Goal: Information Seeking & Learning: Learn about a topic

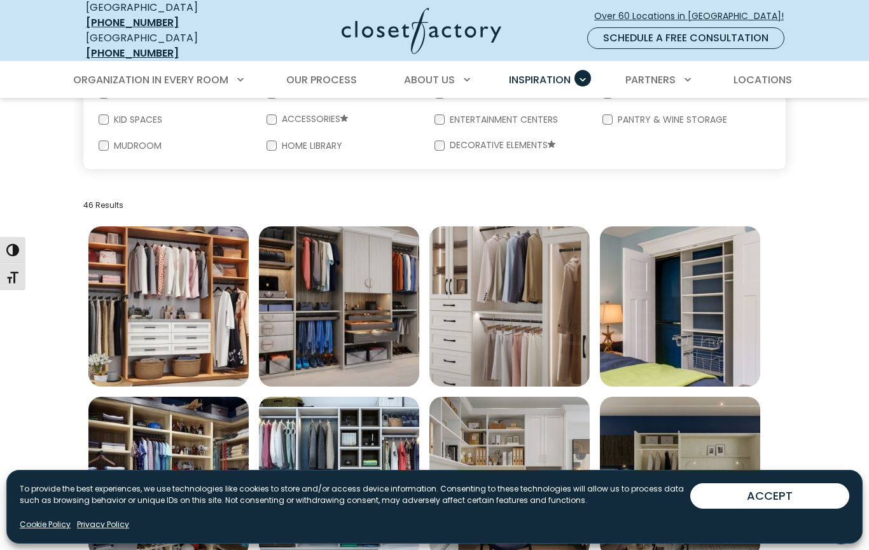
scroll to position [333, 0]
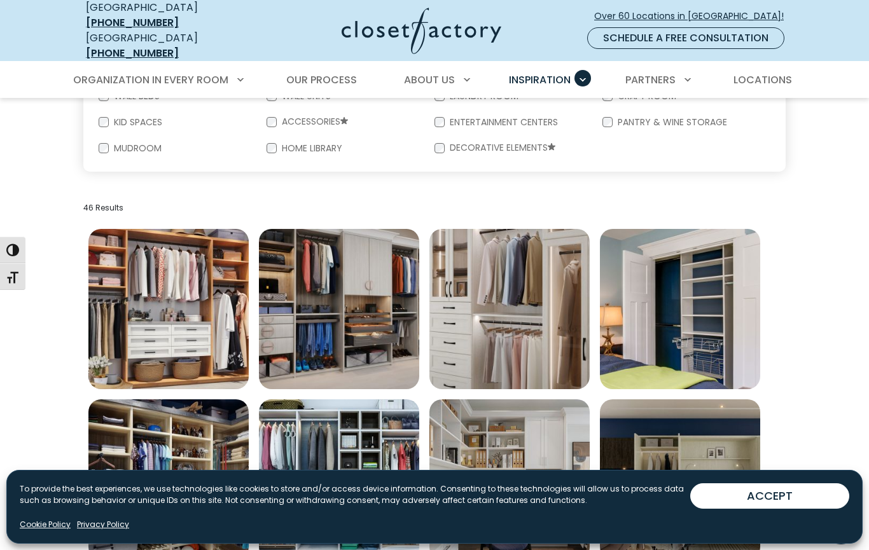
click at [186, 317] on img "Open inspiration gallery to preview enlarged image" at bounding box center [168, 309] width 160 height 160
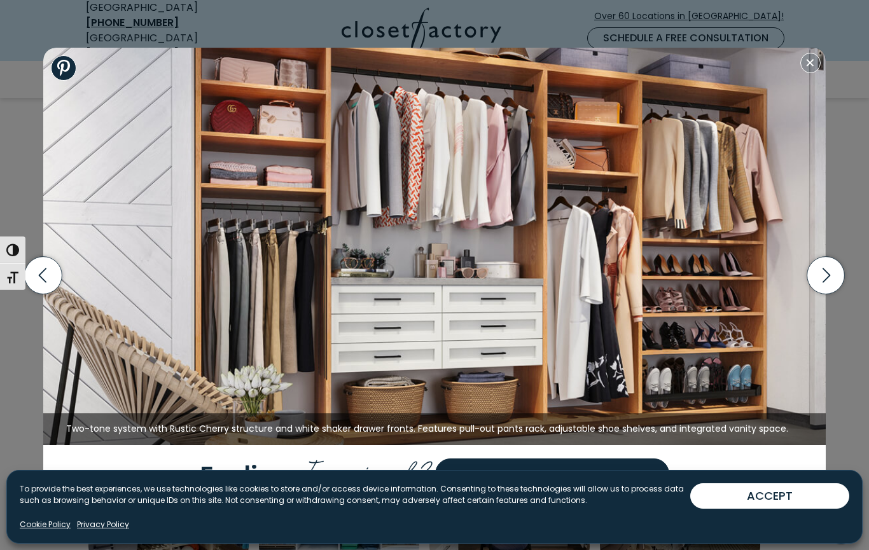
click at [826, 274] on icon "button" at bounding box center [826, 275] width 38 height 38
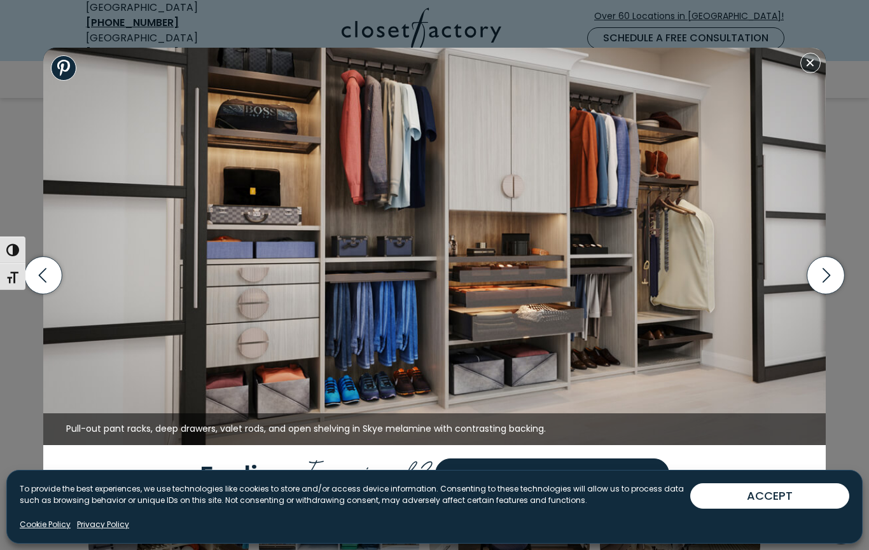
click at [774, 504] on button "ACCEPT" at bounding box center [769, 495] width 159 height 25
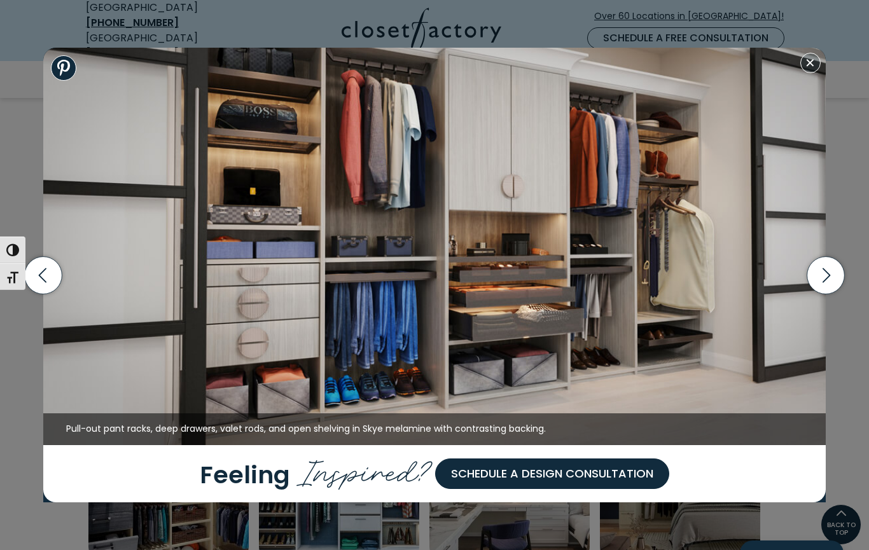
click at [821, 274] on icon "button" at bounding box center [826, 275] width 38 height 38
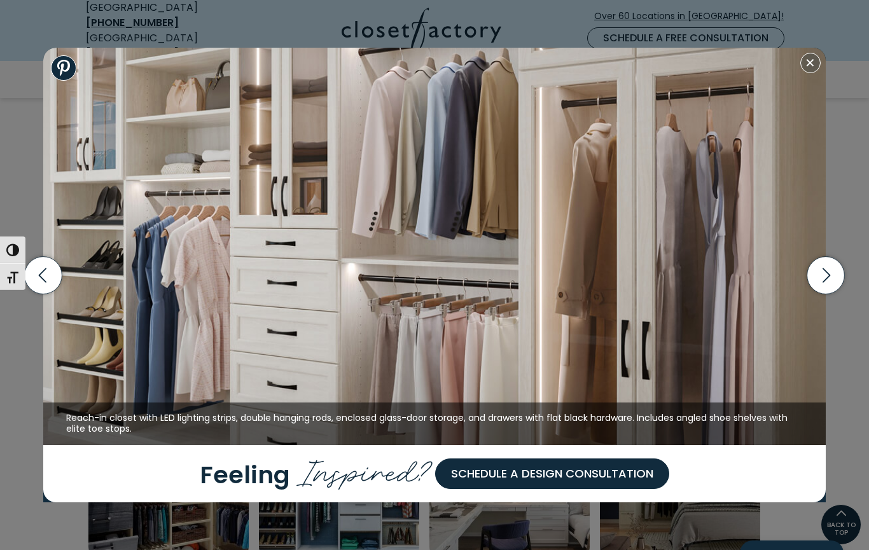
click at [52, 282] on icon "button" at bounding box center [44, 275] width 38 height 38
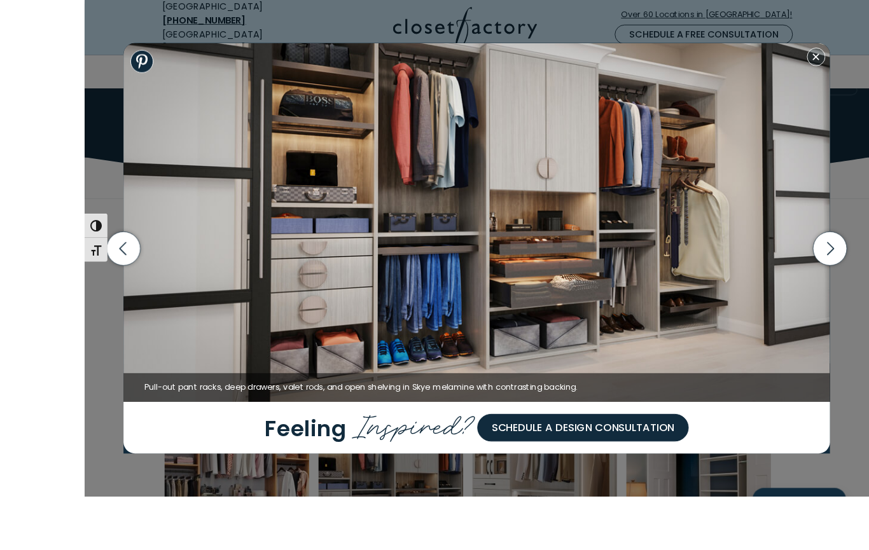
scroll to position [97, 0]
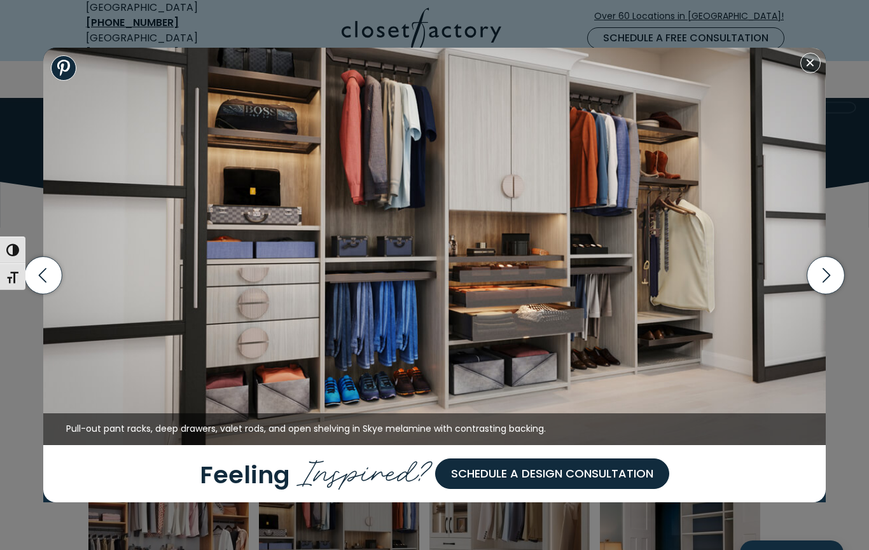
click at [823, 294] on icon "button" at bounding box center [826, 275] width 38 height 38
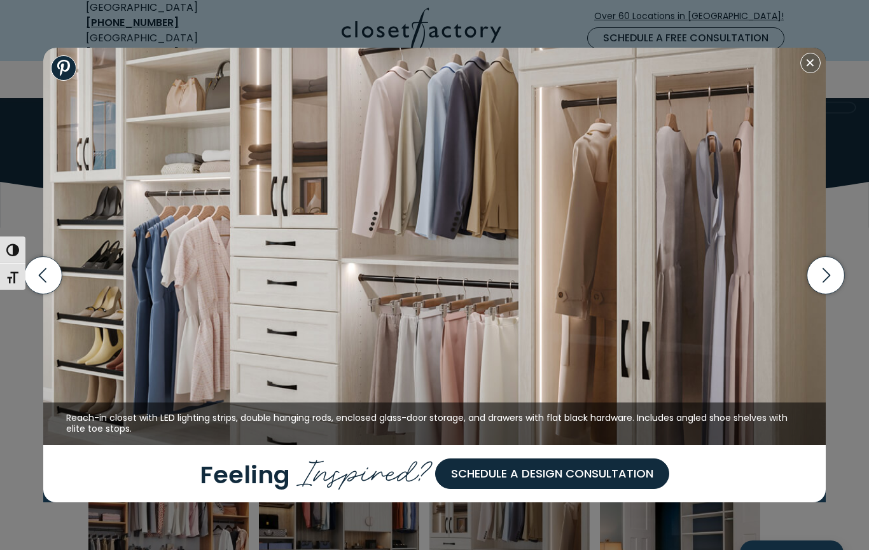
click at [826, 294] on icon "button" at bounding box center [826, 275] width 38 height 38
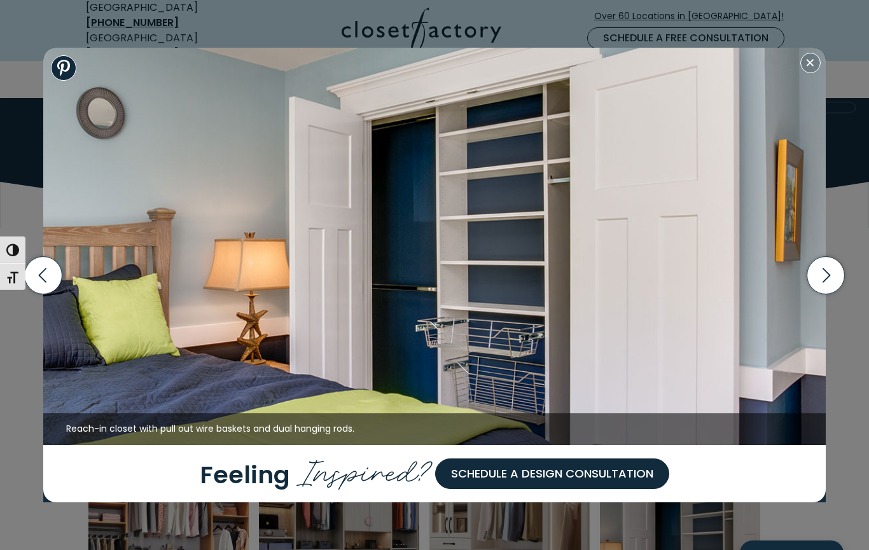
click at [823, 294] on icon "button" at bounding box center [826, 275] width 38 height 38
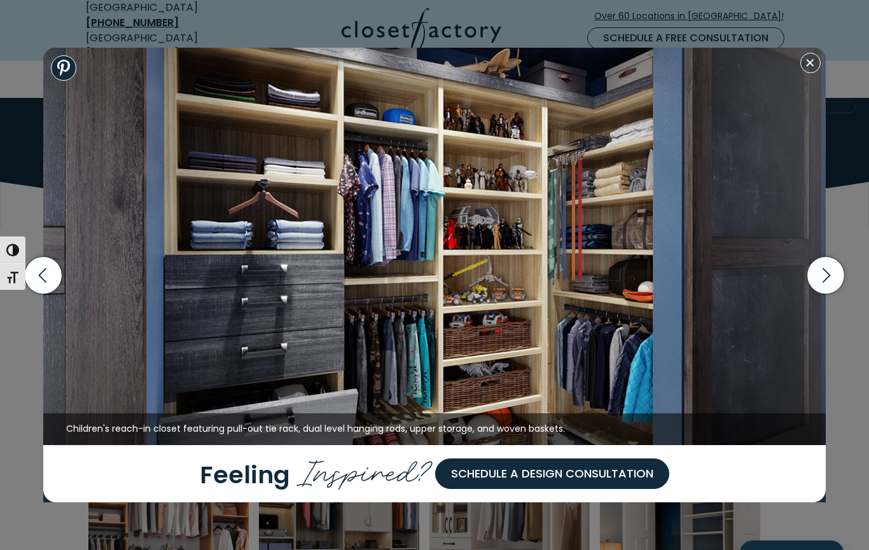
click at [824, 294] on icon "button" at bounding box center [826, 275] width 38 height 38
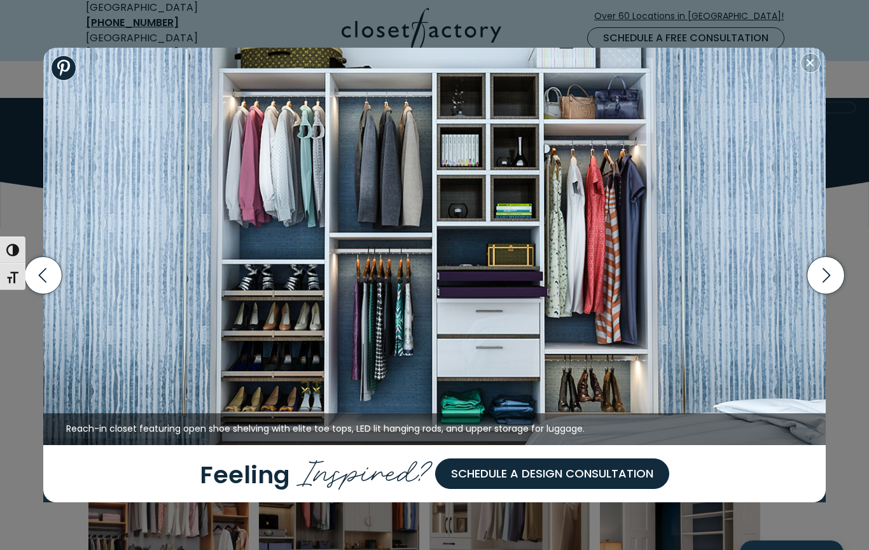
click at [821, 294] on icon "button" at bounding box center [826, 275] width 38 height 38
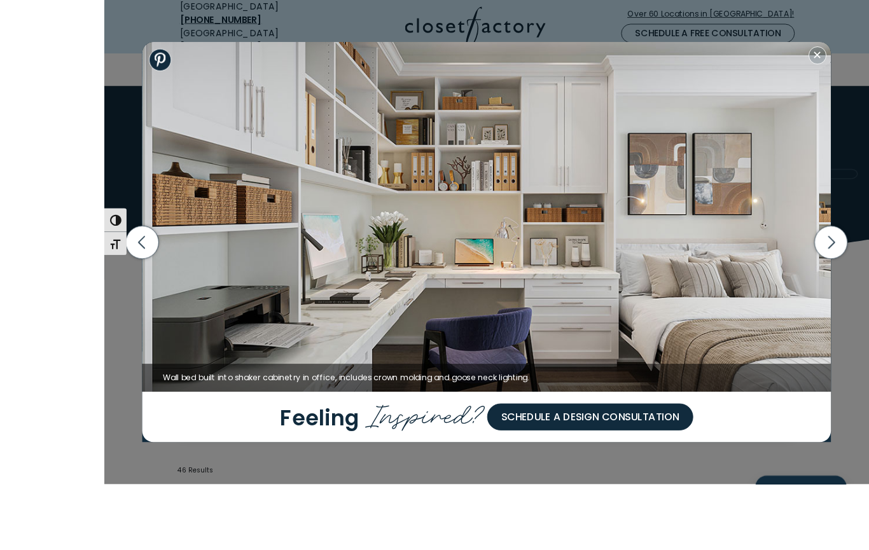
scroll to position [106, 0]
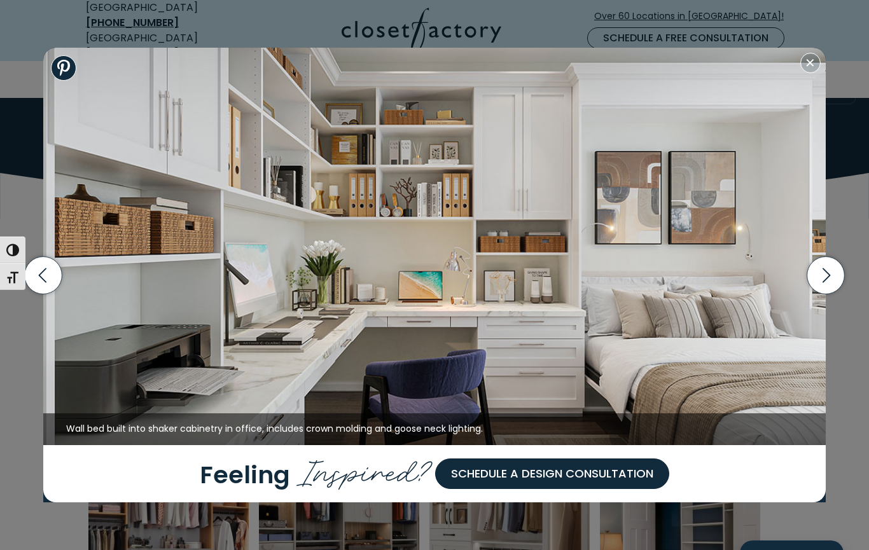
click at [826, 294] on icon "button" at bounding box center [826, 275] width 38 height 38
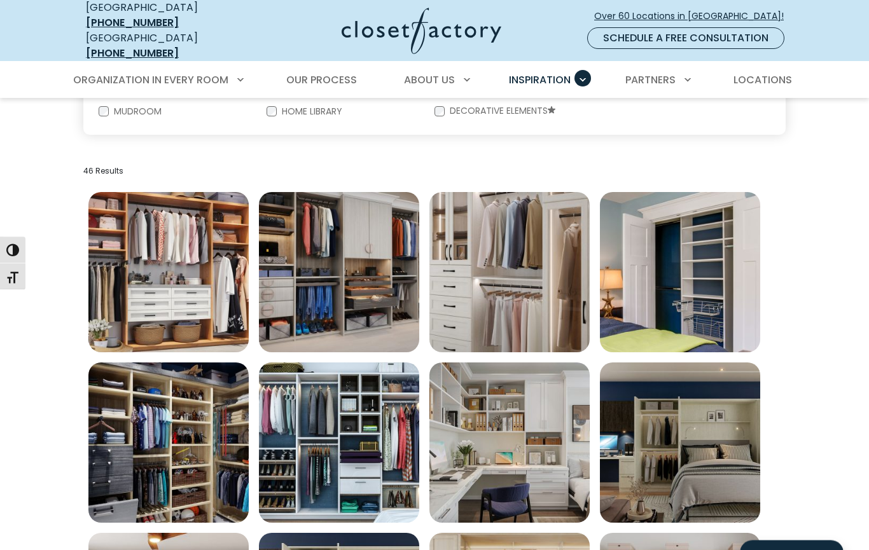
scroll to position [370, 0]
click at [670, 452] on img "Open inspiration gallery to preview enlarged image" at bounding box center [680, 443] width 160 height 160
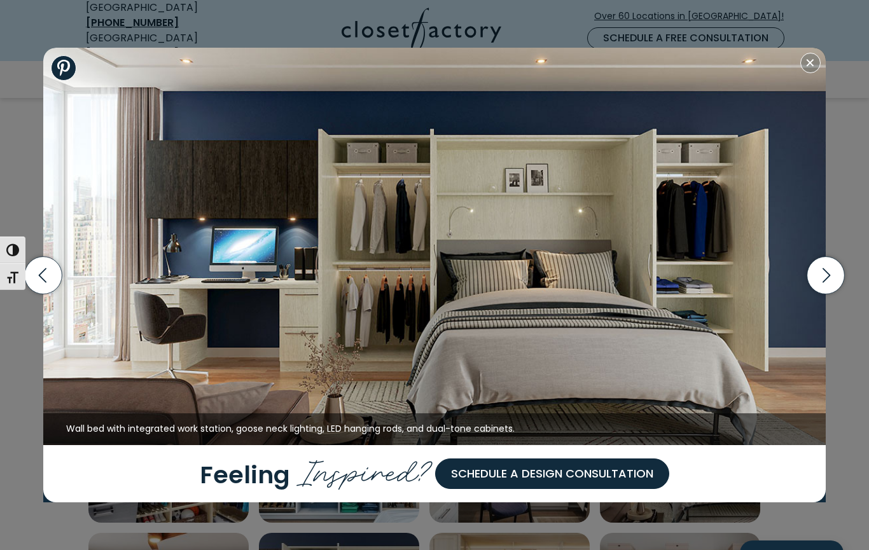
click at [830, 294] on icon "button" at bounding box center [826, 275] width 38 height 38
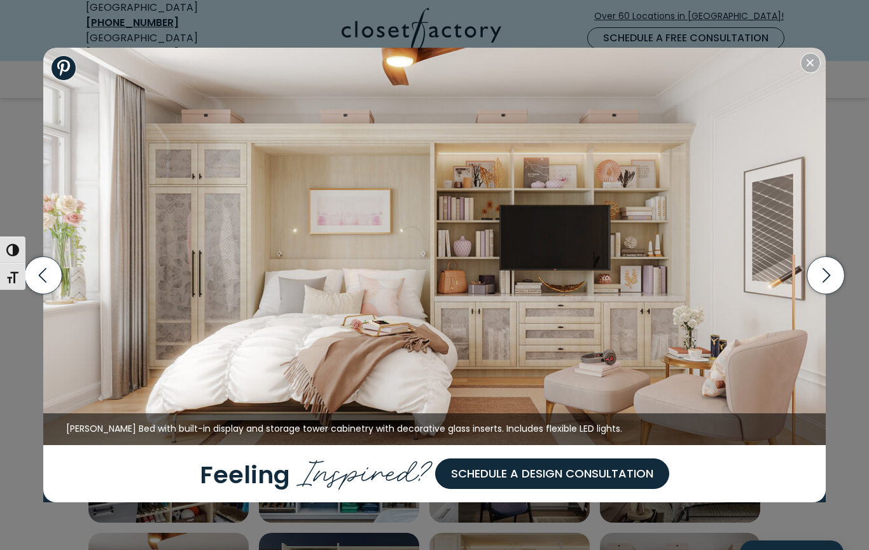
click at [825, 282] on icon "button" at bounding box center [826, 275] width 8 height 15
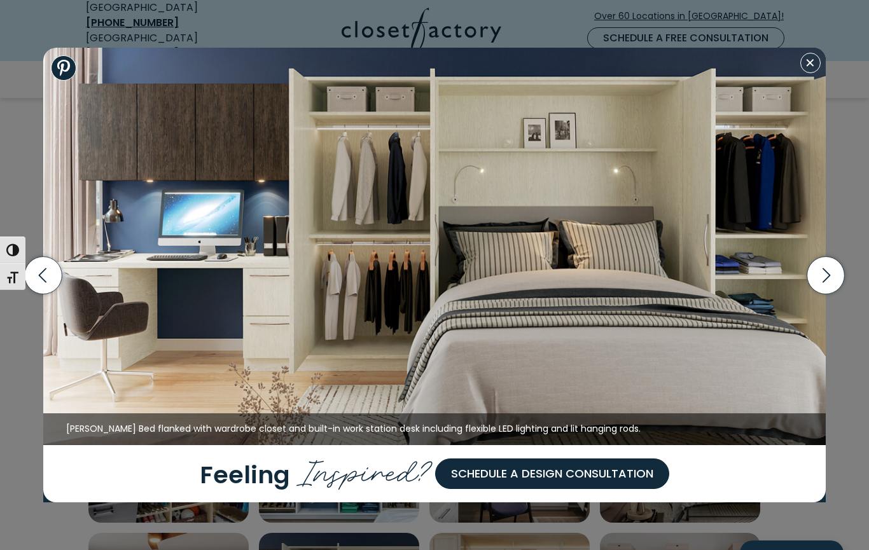
click at [826, 294] on icon "button" at bounding box center [826, 275] width 38 height 38
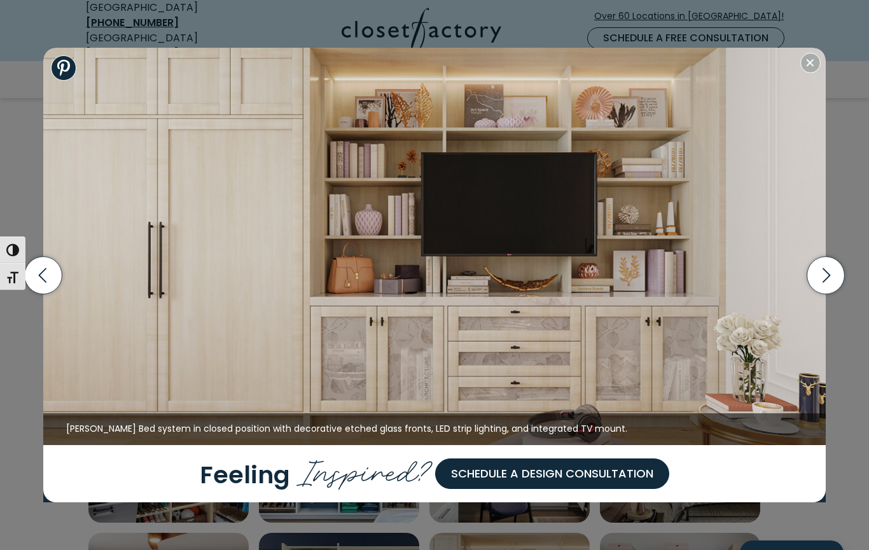
click at [833, 294] on icon "button" at bounding box center [826, 275] width 38 height 38
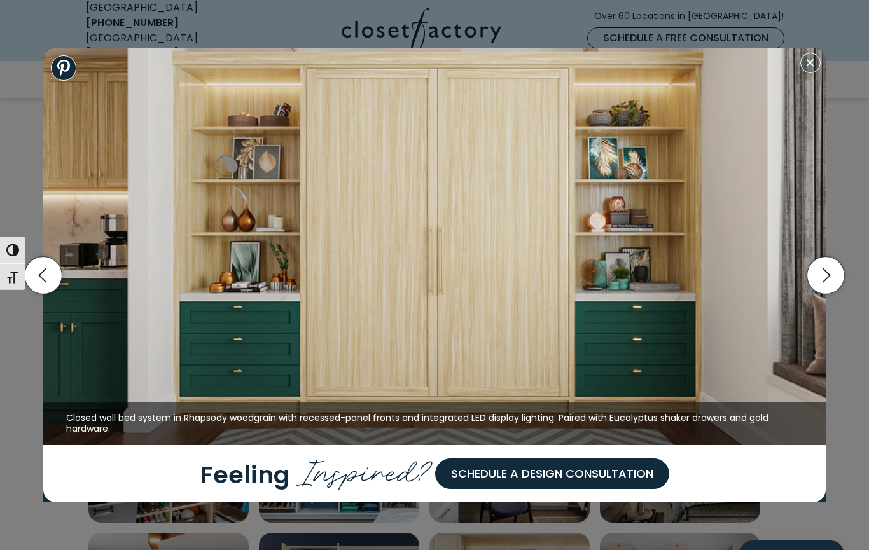
click at [822, 294] on icon "button" at bounding box center [826, 275] width 38 height 38
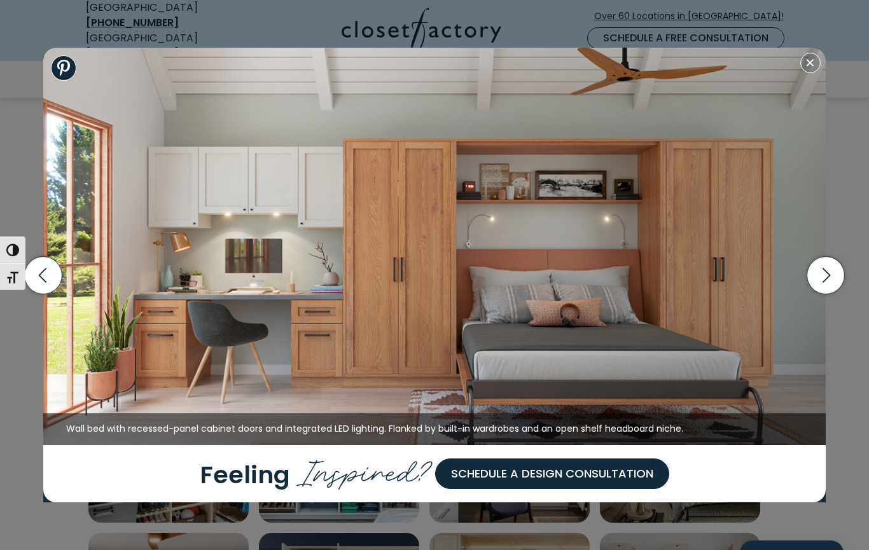
click at [826, 294] on icon "button" at bounding box center [826, 275] width 38 height 38
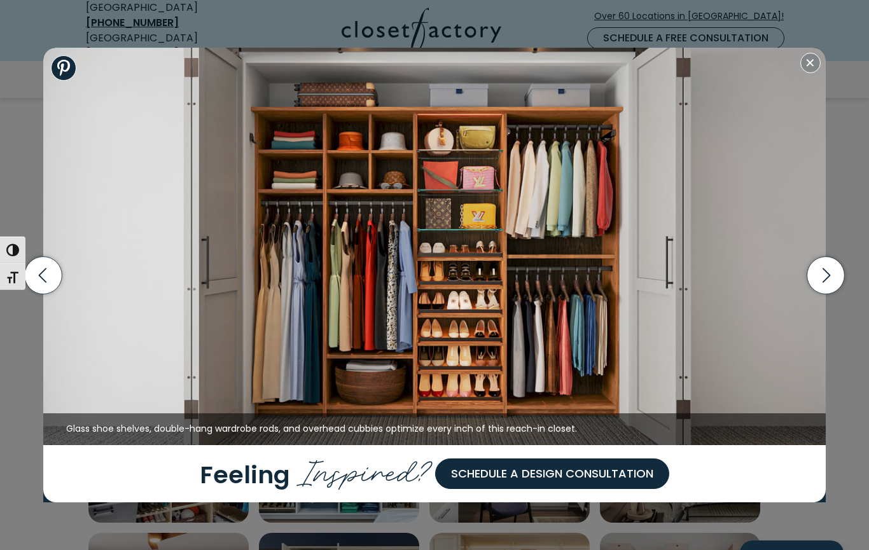
click at [827, 294] on icon "button" at bounding box center [826, 275] width 38 height 38
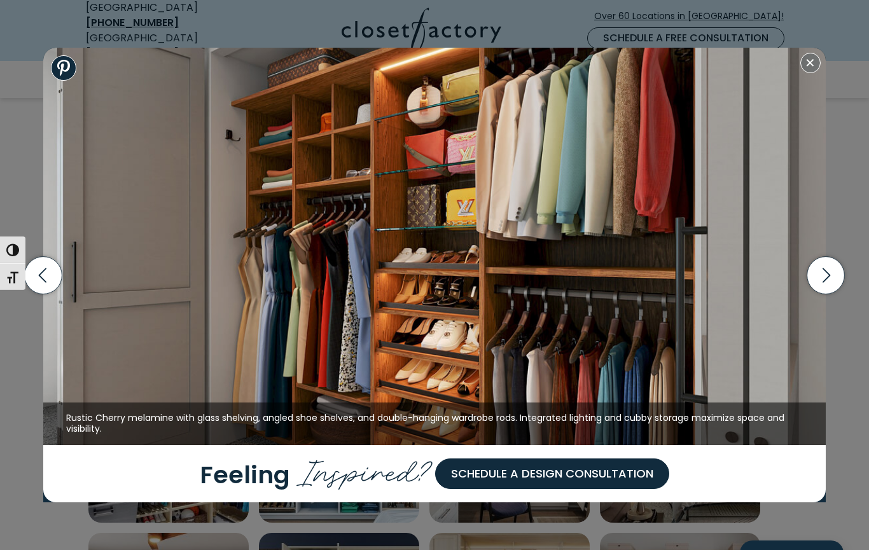
click at [836, 294] on icon "button" at bounding box center [826, 275] width 38 height 38
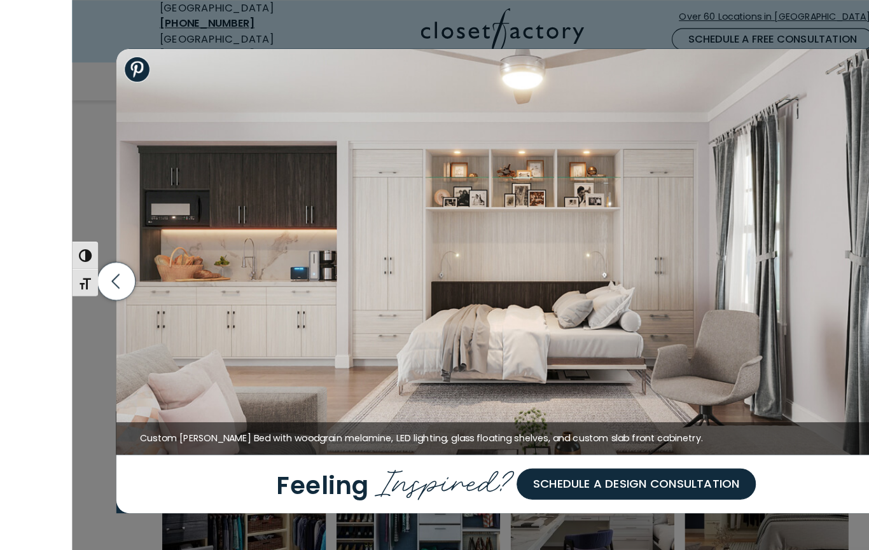
scroll to position [335, 0]
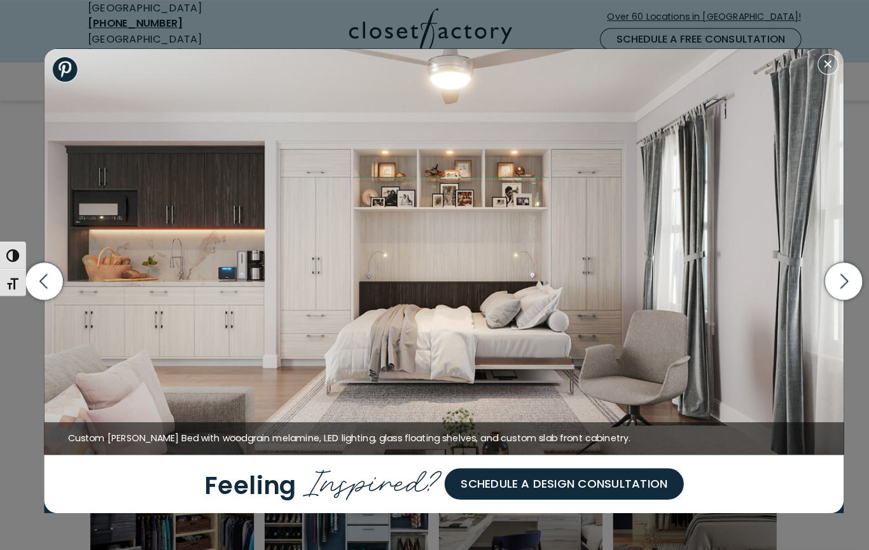
click at [810, 294] on icon "button" at bounding box center [826, 275] width 38 height 38
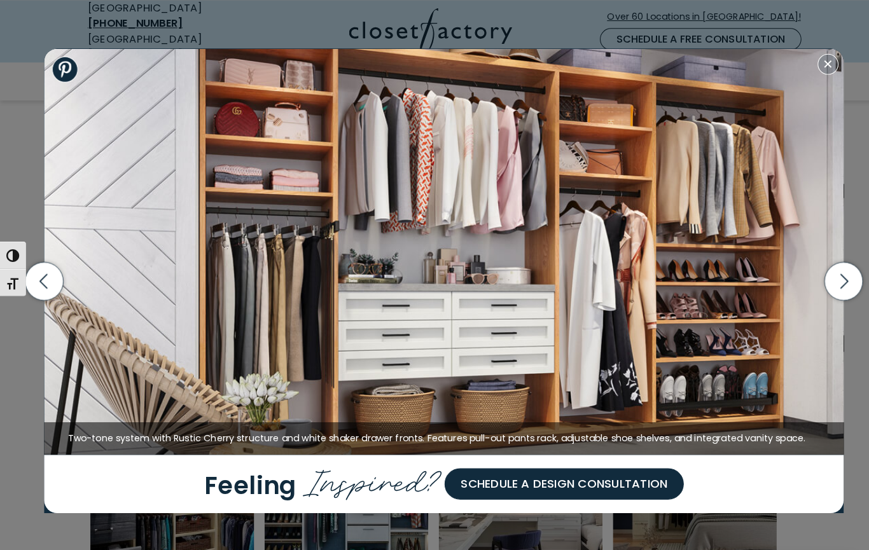
click at [812, 294] on icon "button" at bounding box center [826, 275] width 38 height 38
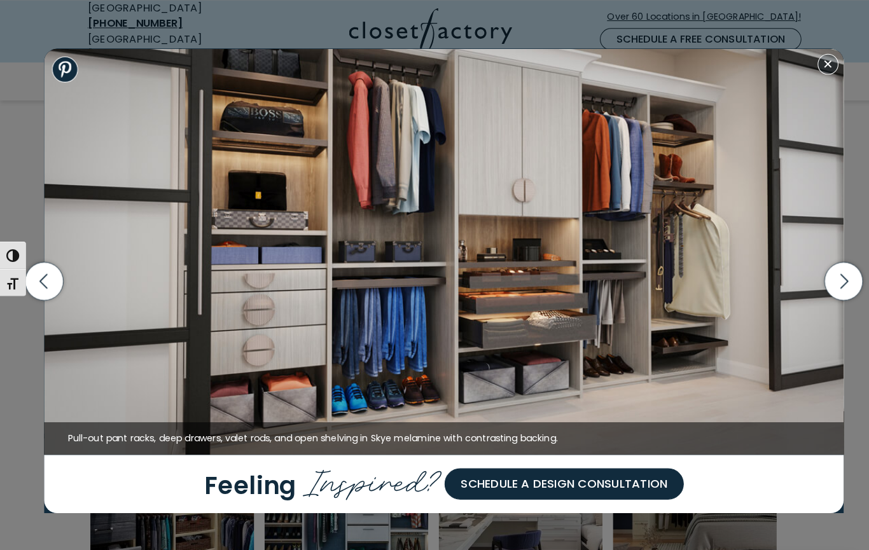
click at [811, 294] on icon "button" at bounding box center [826, 275] width 38 height 38
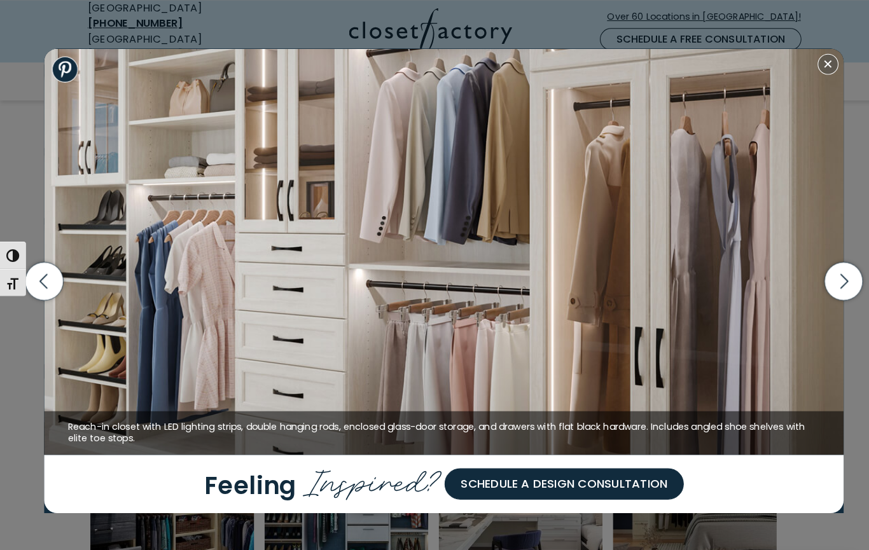
click at [815, 294] on icon "button" at bounding box center [826, 275] width 38 height 38
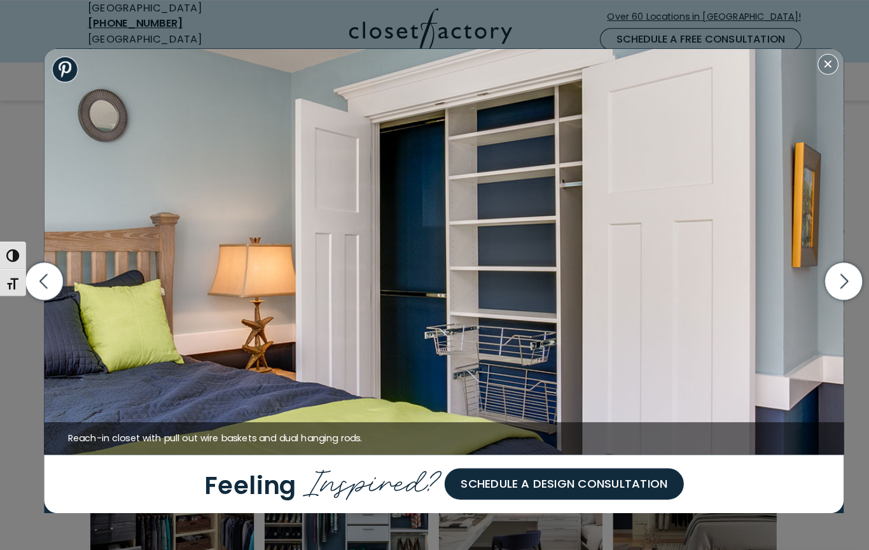
click at [822, 294] on icon "button" at bounding box center [826, 275] width 38 height 38
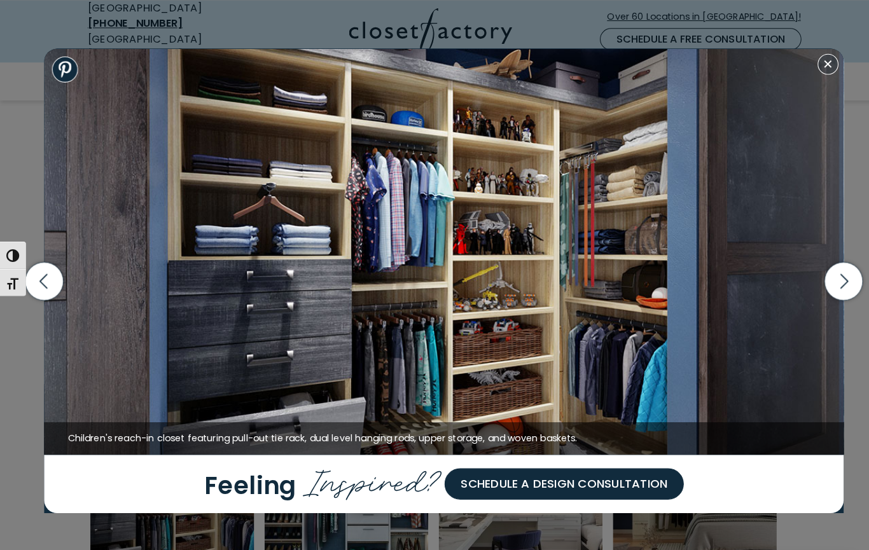
click at [814, 294] on icon "button" at bounding box center [826, 275] width 38 height 38
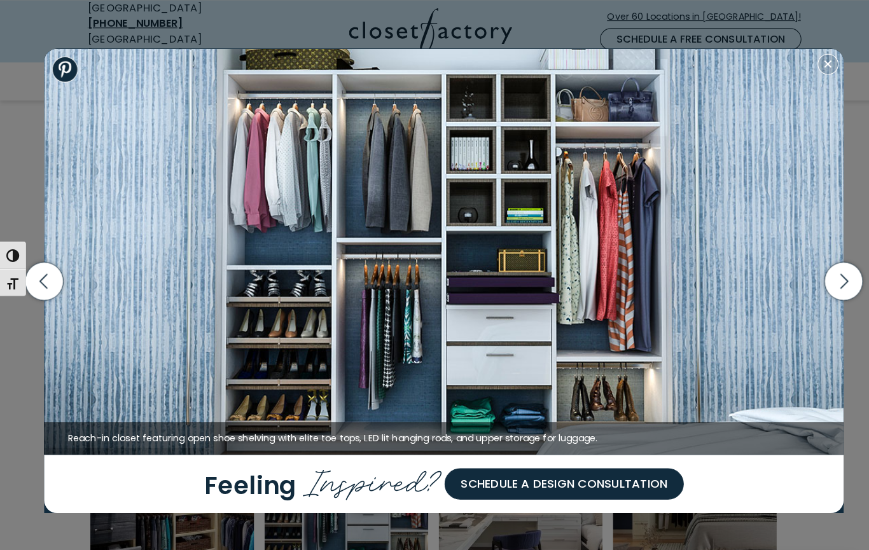
click at [816, 294] on icon "button" at bounding box center [826, 275] width 38 height 38
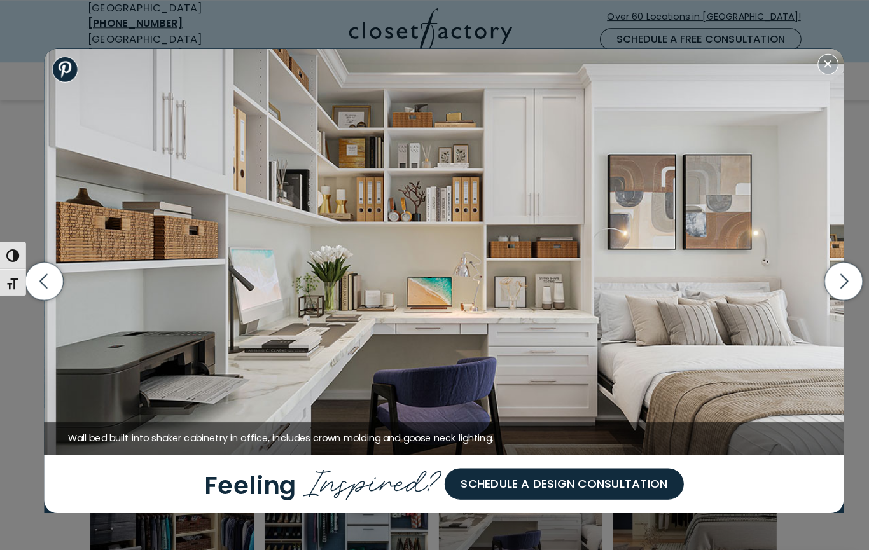
click at [821, 294] on icon "button" at bounding box center [826, 275] width 38 height 38
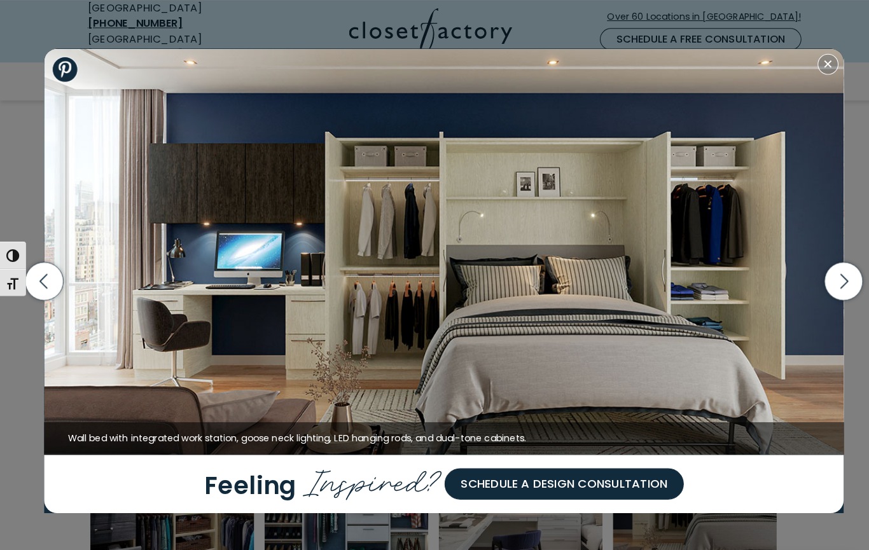
click at [815, 294] on icon "button" at bounding box center [826, 275] width 38 height 38
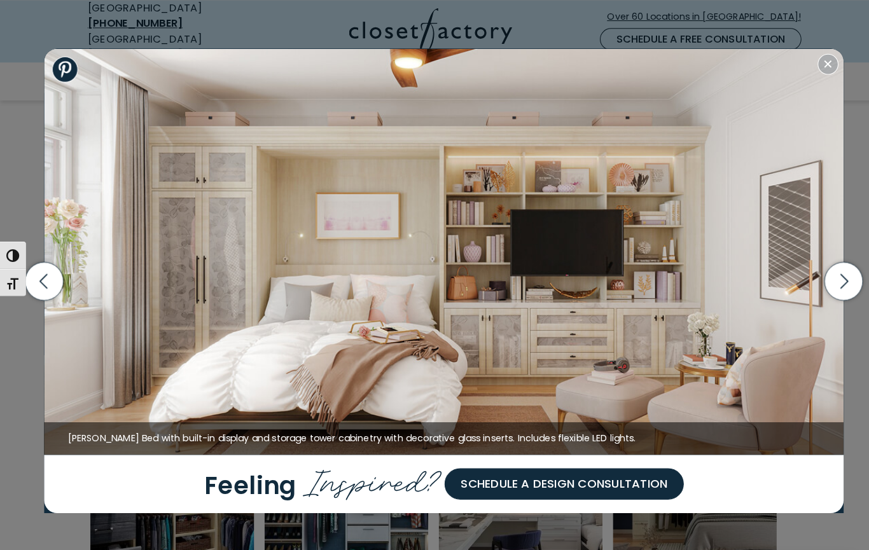
click at [50, 289] on icon "button" at bounding box center [44, 275] width 38 height 38
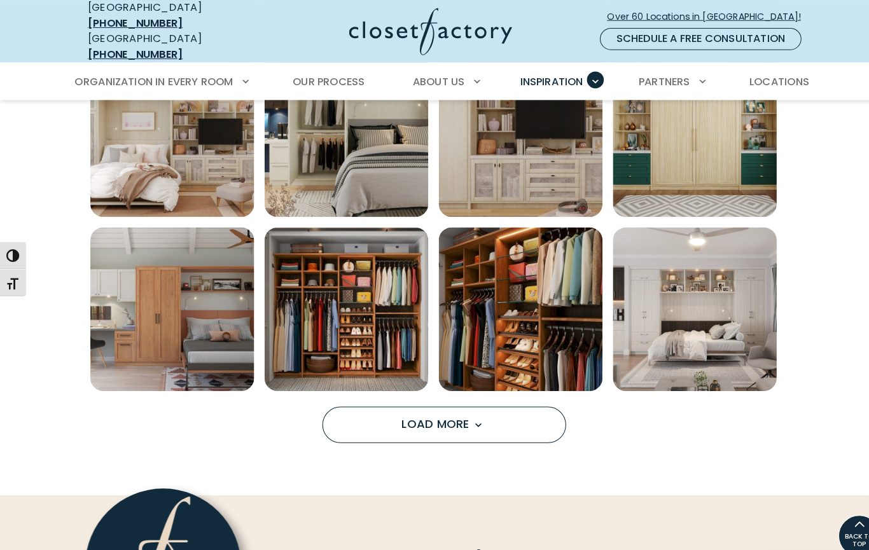
scroll to position [839, 0]
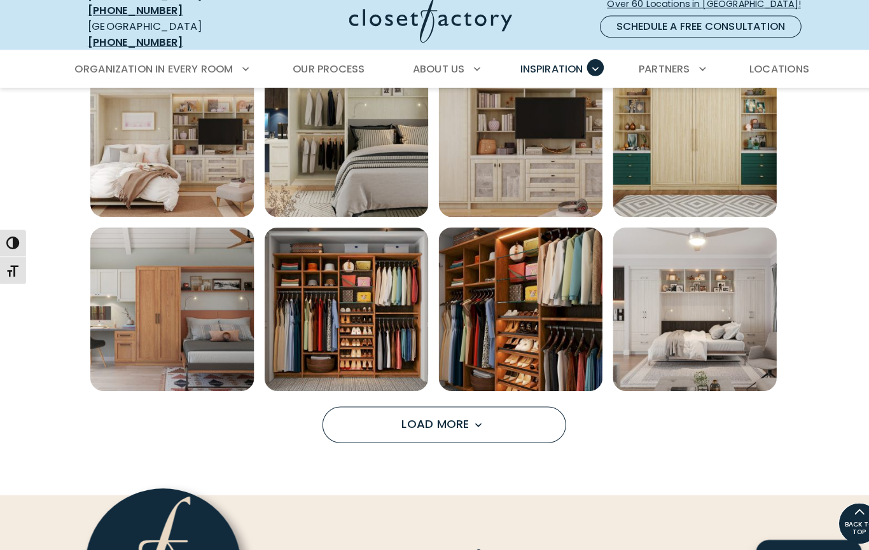
click at [500, 410] on button "Load More" at bounding box center [434, 428] width 239 height 36
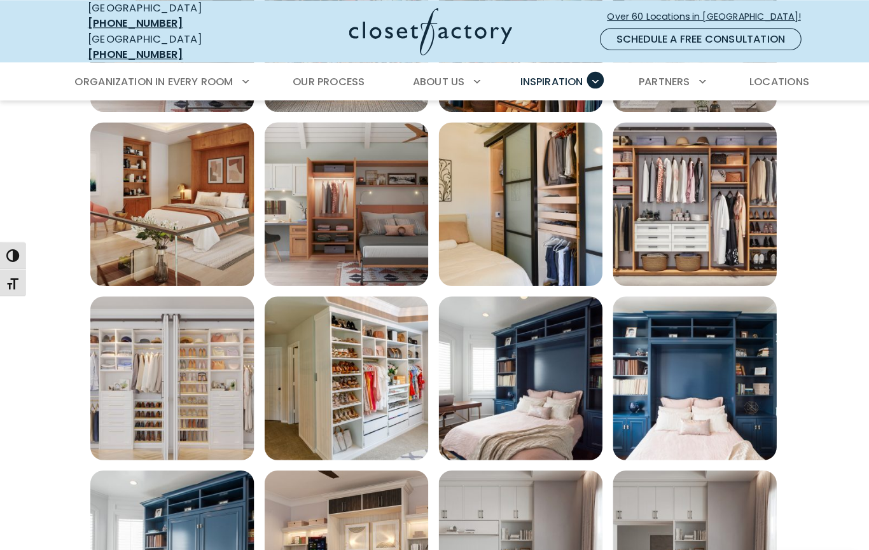
scroll to position [1125, 0]
click at [200, 394] on img "Open inspiration gallery to preview enlarged image" at bounding box center [168, 370] width 160 height 160
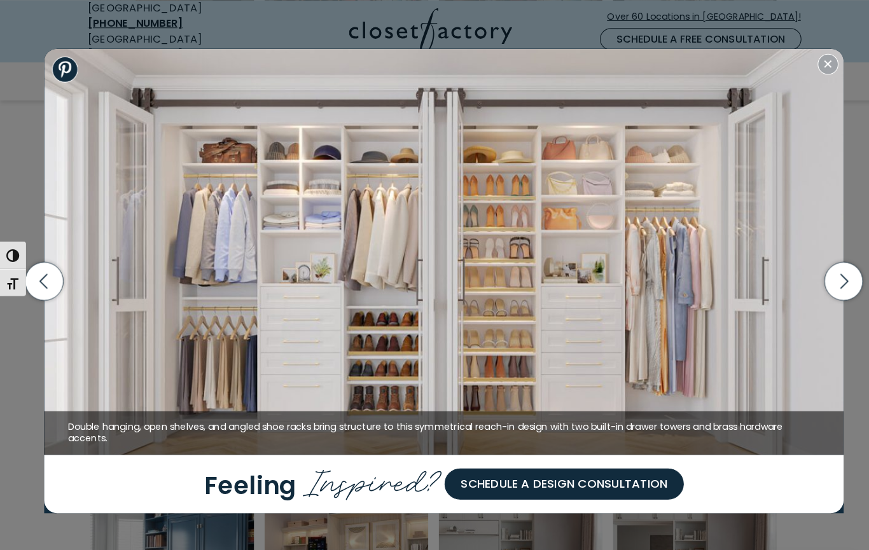
click at [821, 294] on icon "button" at bounding box center [826, 275] width 38 height 38
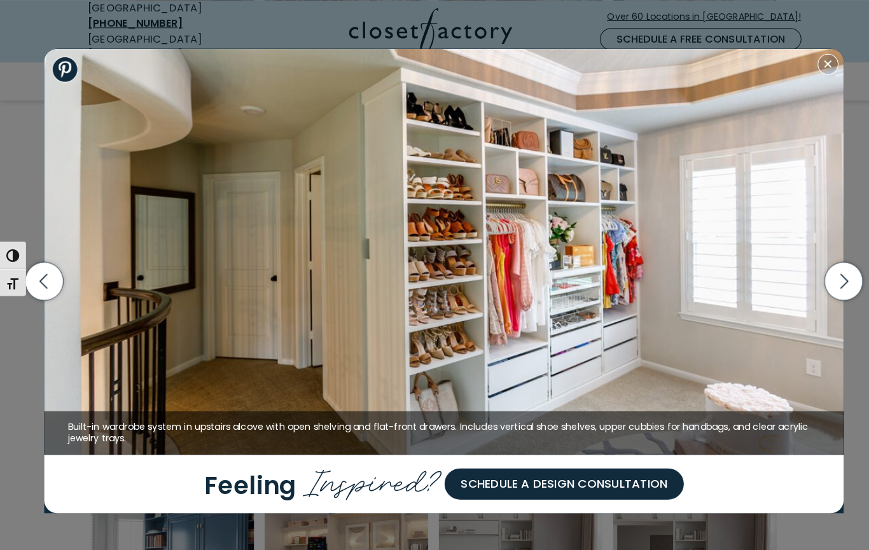
click at [824, 282] on icon "button" at bounding box center [826, 275] width 8 height 15
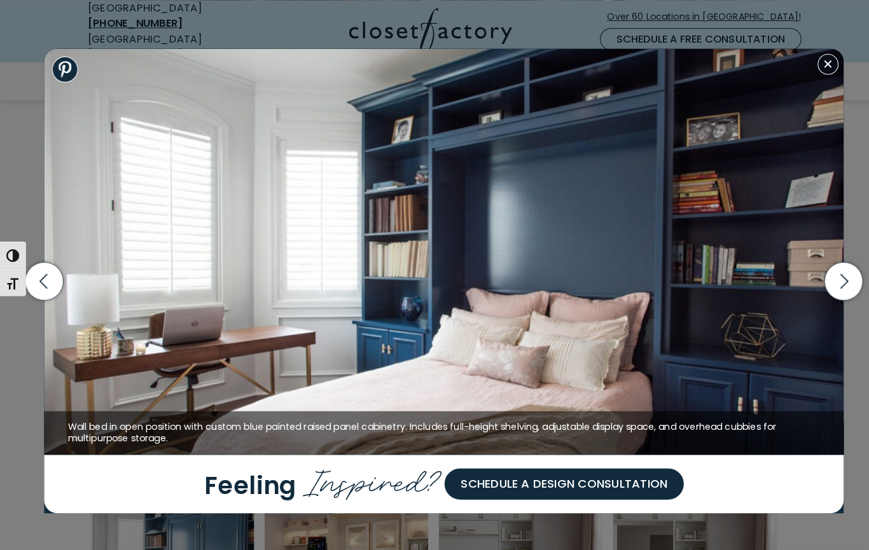
click at [818, 294] on icon "button" at bounding box center [826, 275] width 38 height 38
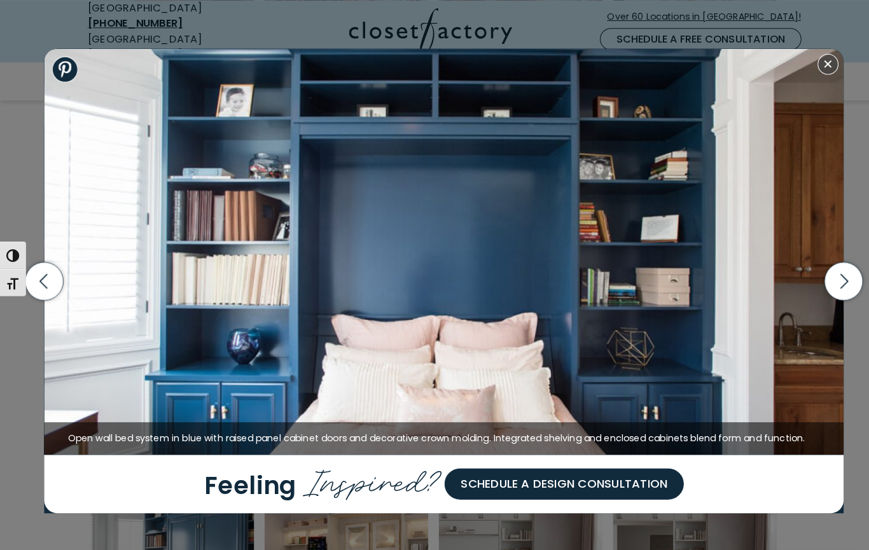
click at [824, 294] on icon "button" at bounding box center [826, 275] width 38 height 38
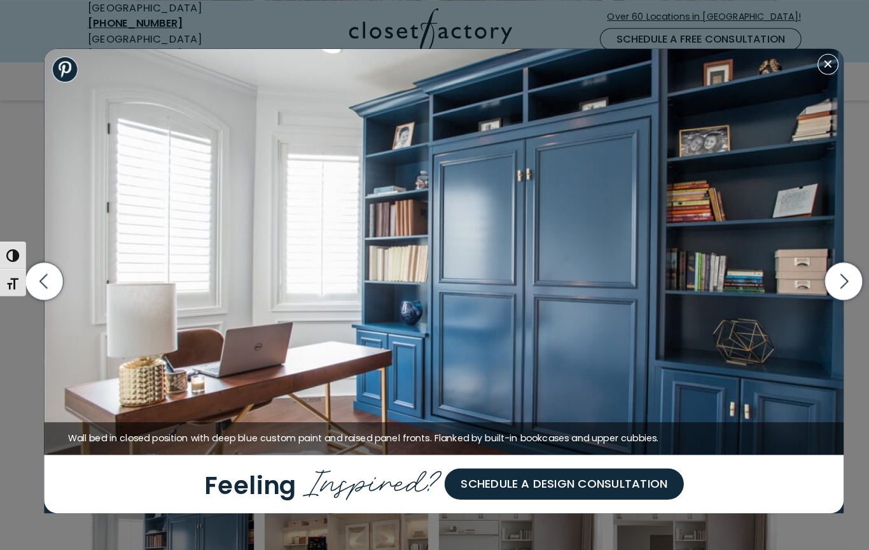
click at [829, 294] on icon "button" at bounding box center [826, 275] width 38 height 38
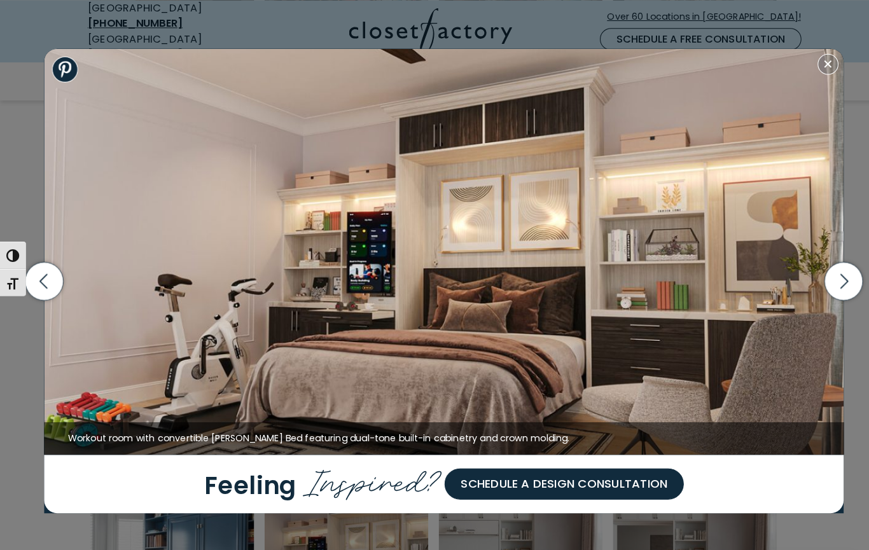
click at [822, 294] on icon "button" at bounding box center [826, 275] width 38 height 38
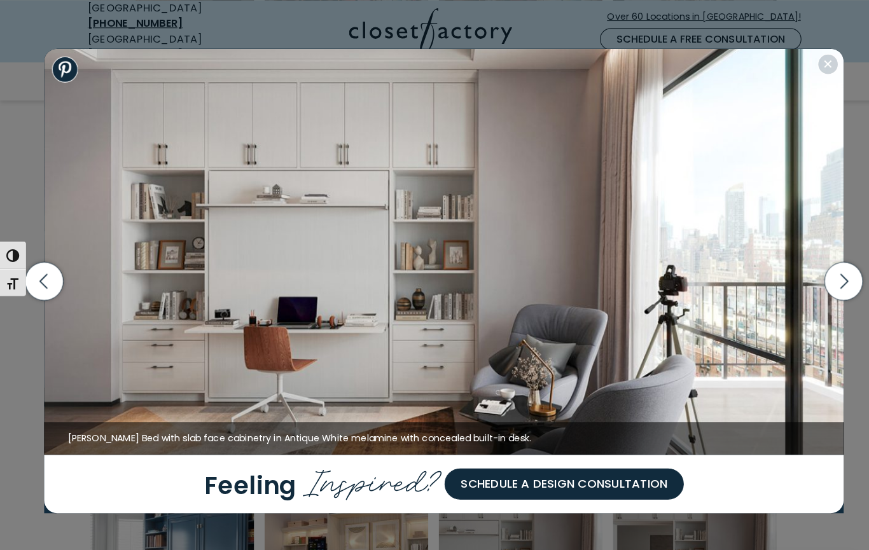
click at [831, 294] on icon "button" at bounding box center [826, 275] width 38 height 38
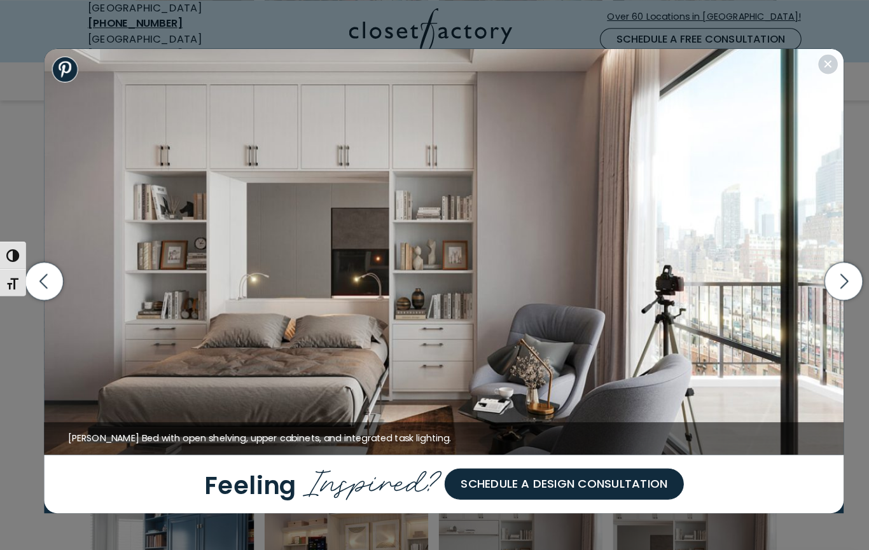
click at [831, 294] on icon "button" at bounding box center [826, 275] width 38 height 38
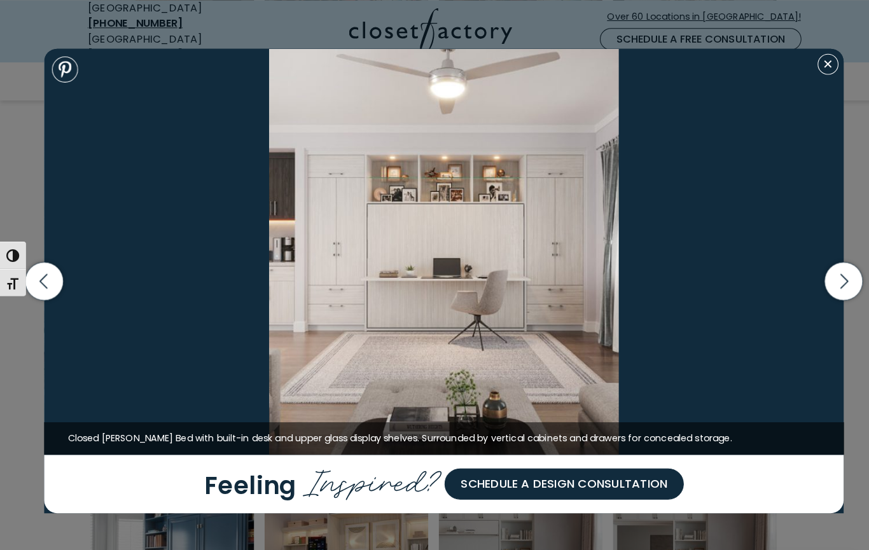
click at [821, 294] on icon "button" at bounding box center [826, 275] width 38 height 38
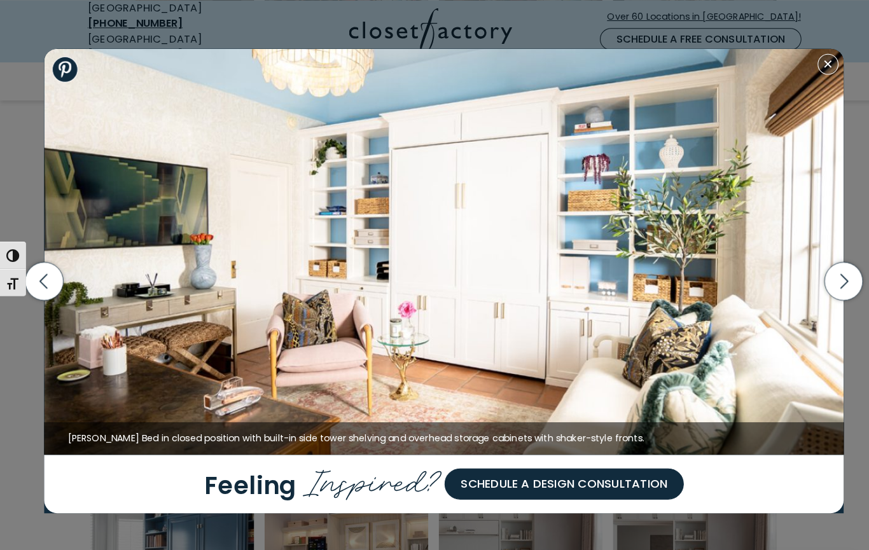
click at [819, 294] on icon "button" at bounding box center [826, 275] width 38 height 38
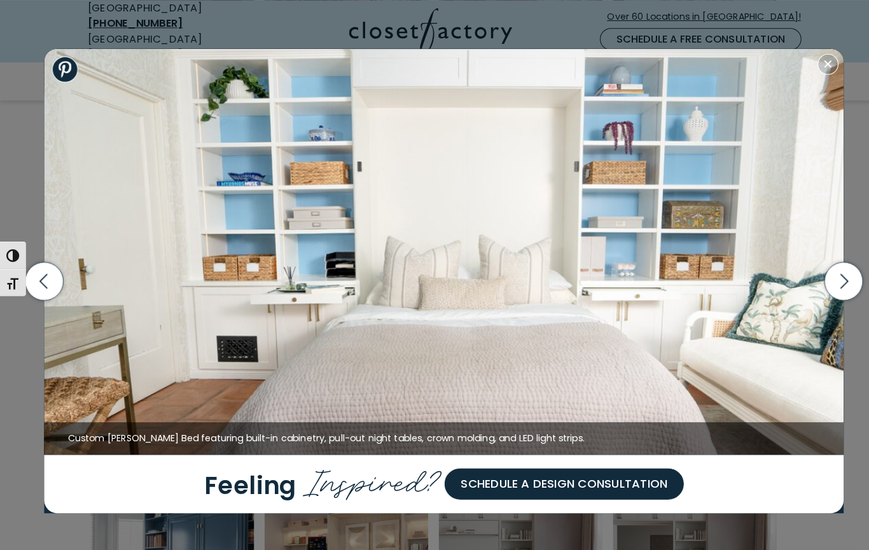
click at [824, 294] on icon "button" at bounding box center [826, 275] width 38 height 38
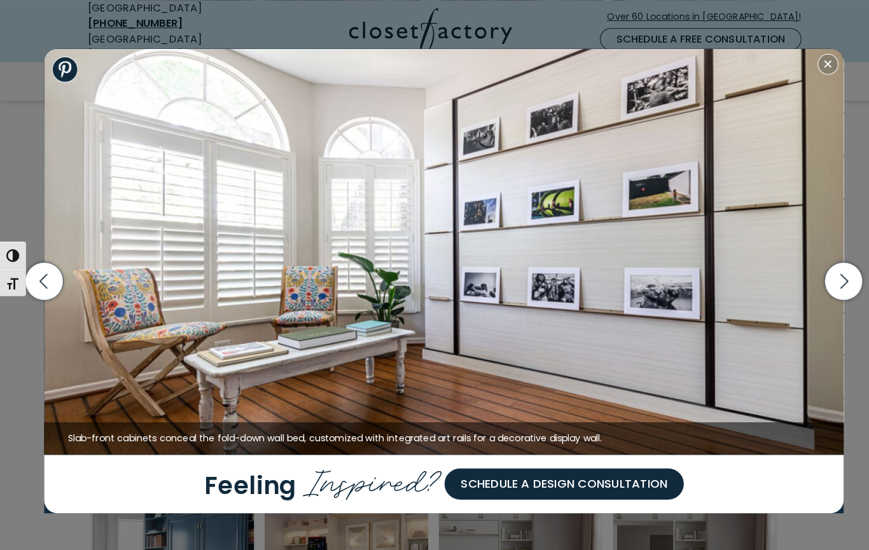
click at [817, 294] on icon "button" at bounding box center [826, 275] width 38 height 38
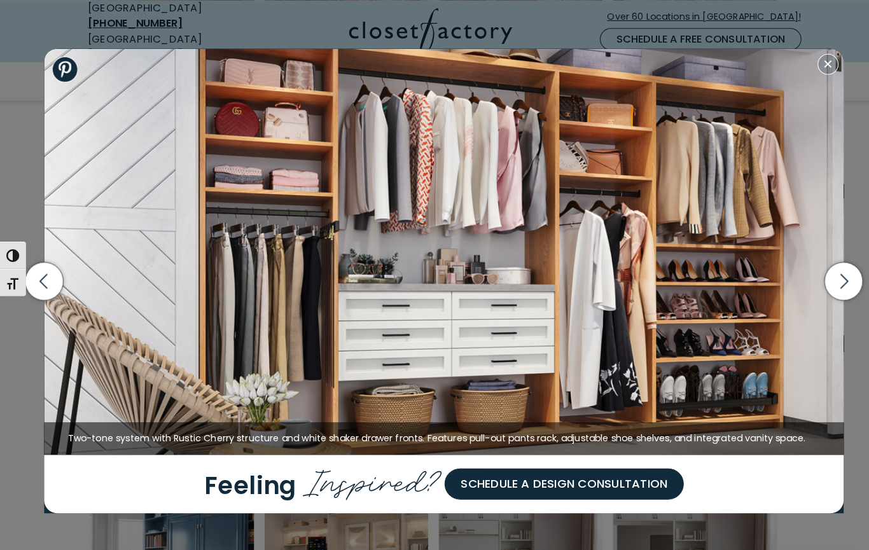
click at [821, 294] on icon "button" at bounding box center [826, 275] width 38 height 38
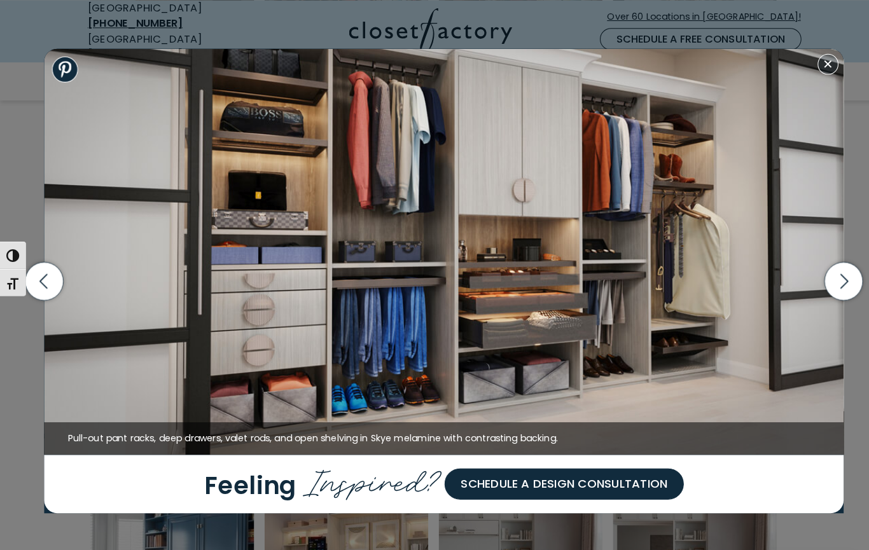
click at [818, 294] on icon "button" at bounding box center [826, 275] width 38 height 38
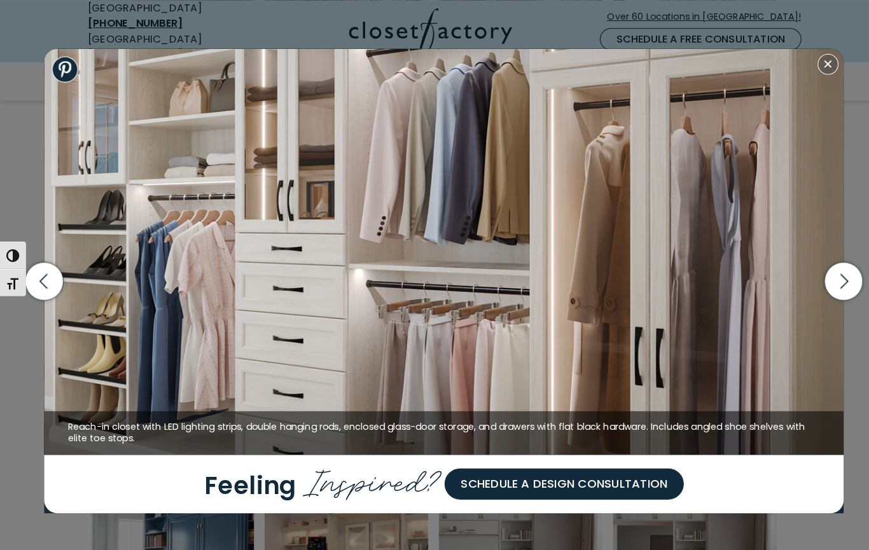
click at [824, 294] on icon "button" at bounding box center [826, 275] width 38 height 38
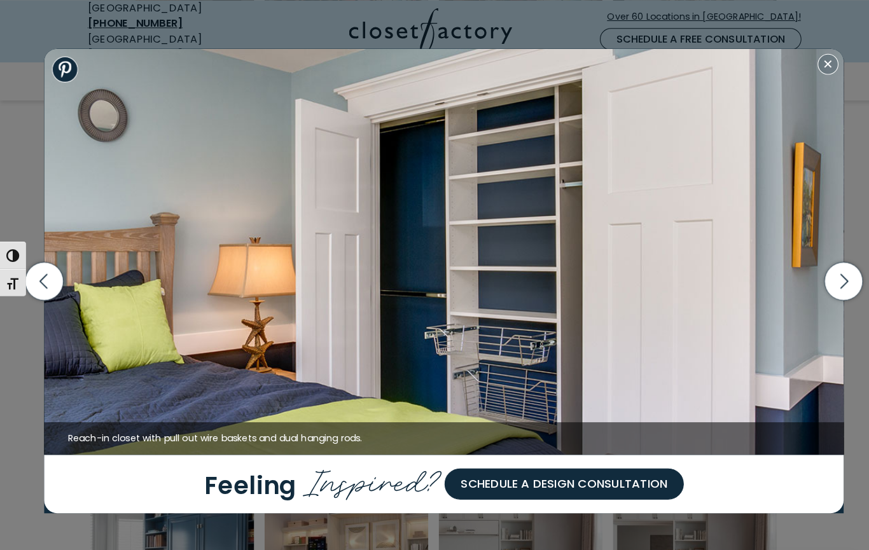
click at [819, 294] on icon "button" at bounding box center [826, 275] width 38 height 38
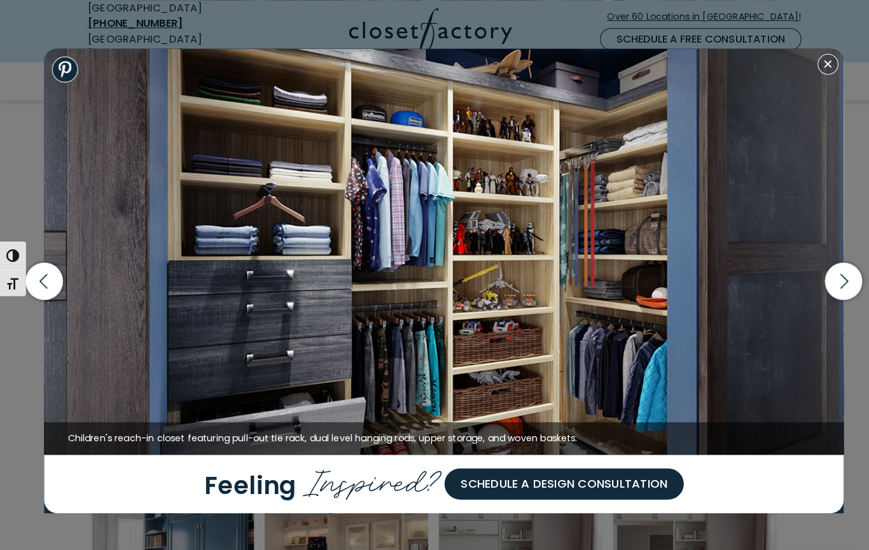
click at [832, 294] on icon "button" at bounding box center [826, 275] width 38 height 38
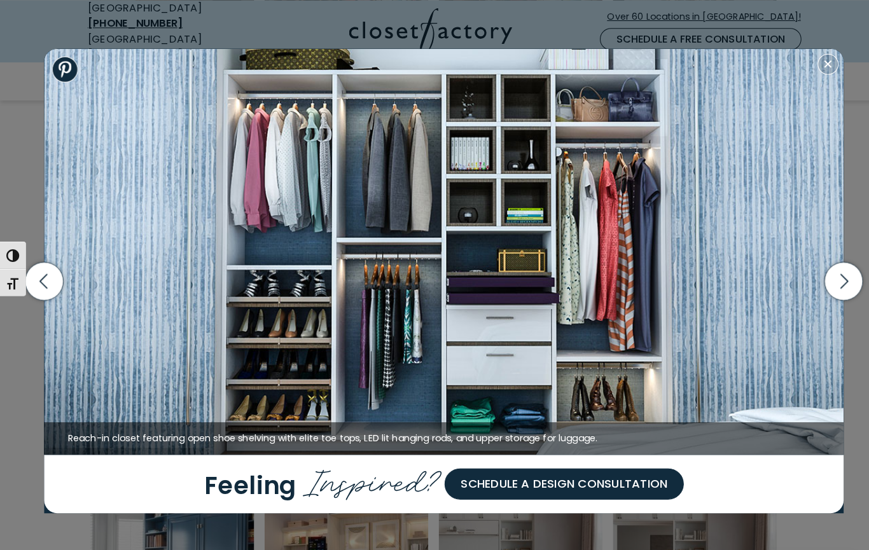
click at [826, 294] on icon "button" at bounding box center [826, 275] width 38 height 38
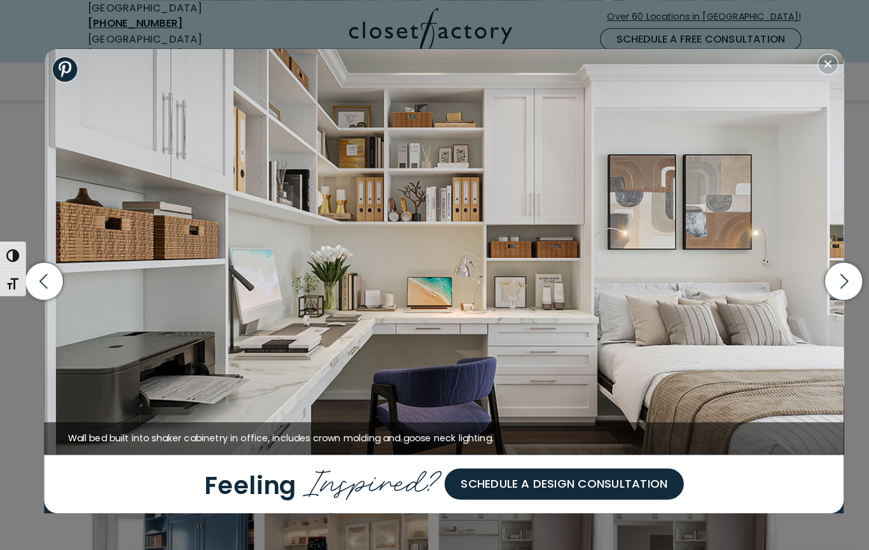
click at [823, 294] on icon "button" at bounding box center [826, 275] width 38 height 38
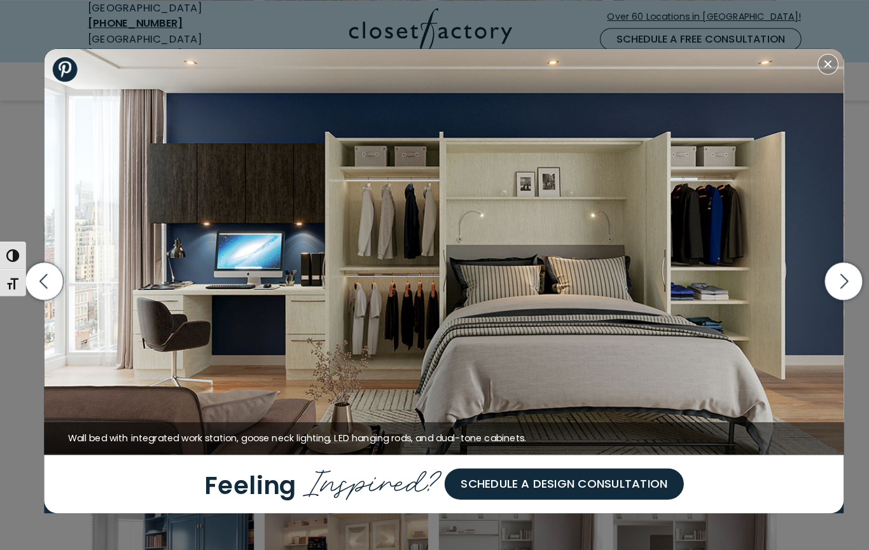
click at [825, 294] on icon "button" at bounding box center [826, 275] width 38 height 38
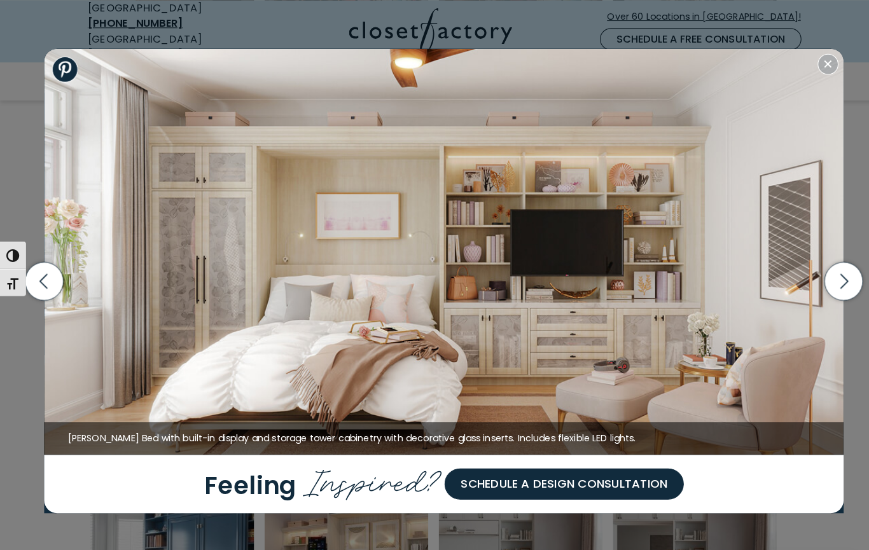
click at [819, 294] on icon "button" at bounding box center [826, 275] width 38 height 38
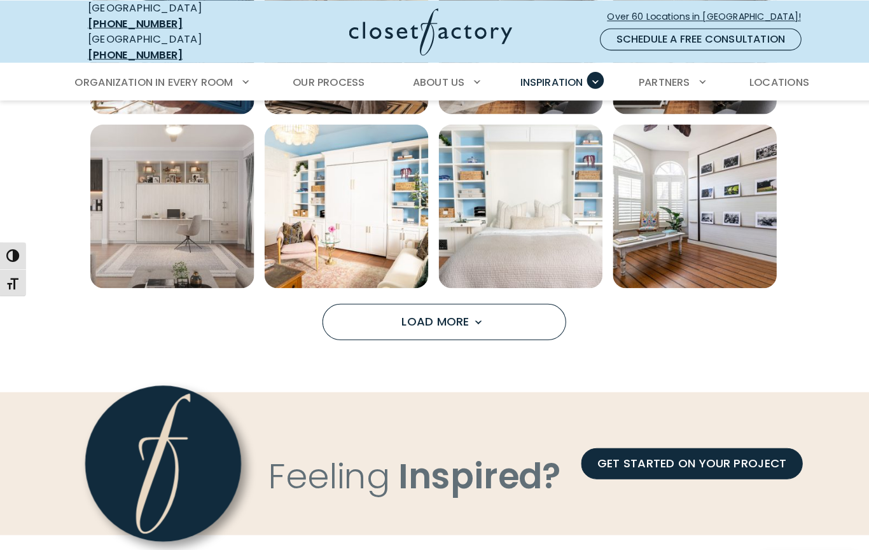
scroll to position [1634, 0]
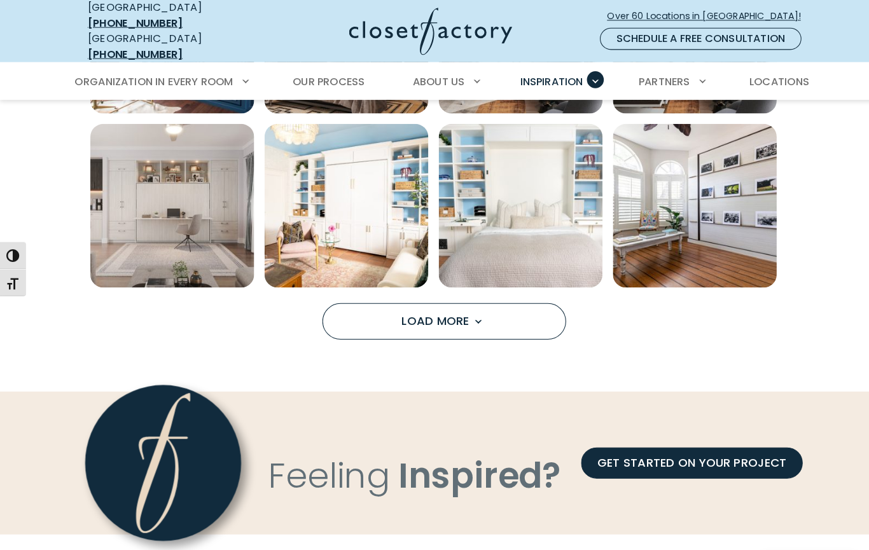
click at [478, 314] on button "Load More" at bounding box center [434, 315] width 239 height 36
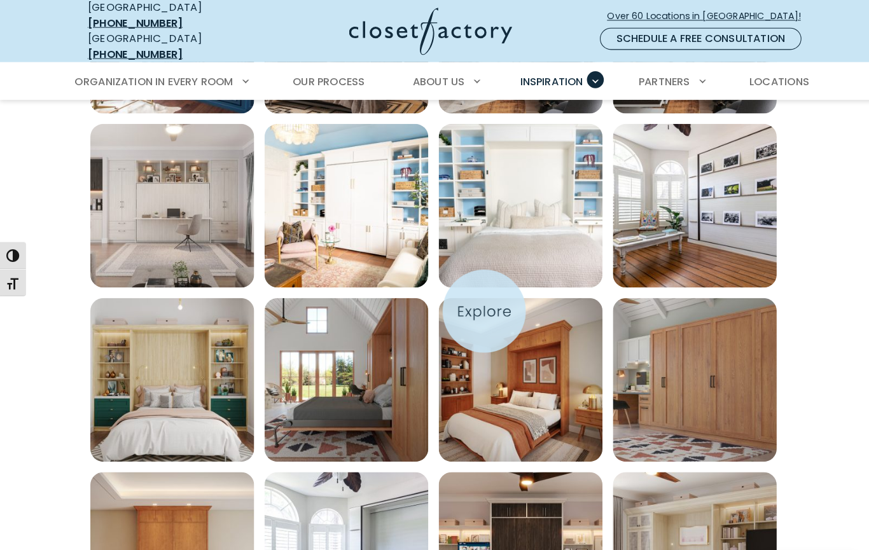
click at [474, 305] on img "Open inspiration gallery to preview enlarged image" at bounding box center [509, 372] width 160 height 160
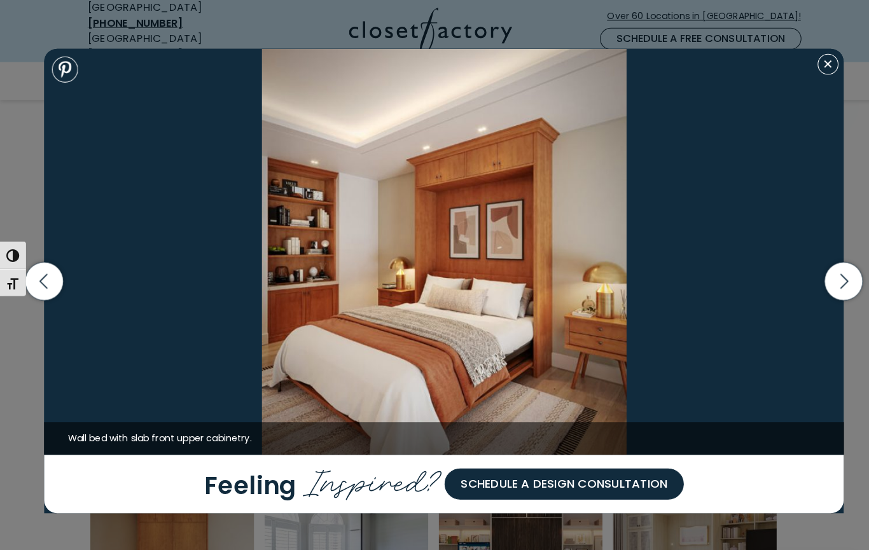
click at [801, 100] on img at bounding box center [434, 247] width 782 height 398
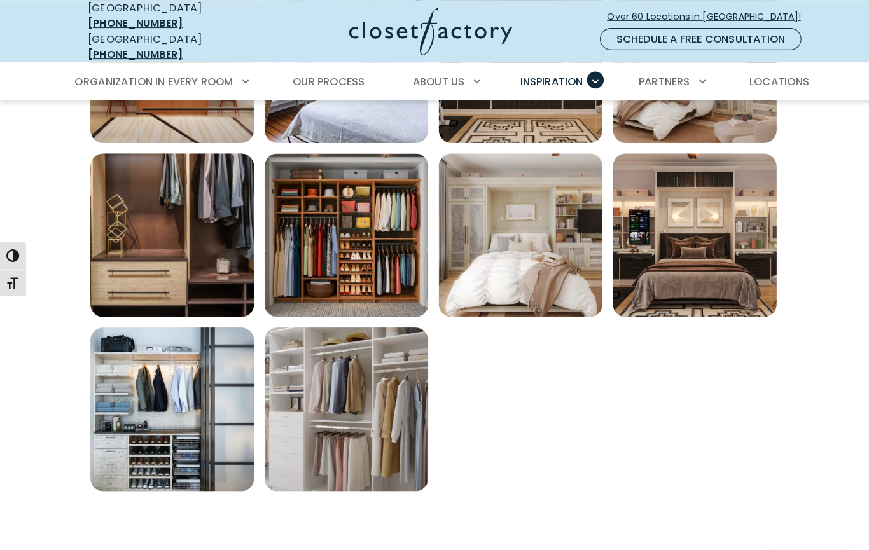
scroll to position [2117, 0]
click at [530, 246] on img "Open inspiration gallery to preview enlarged image" at bounding box center [509, 230] width 160 height 160
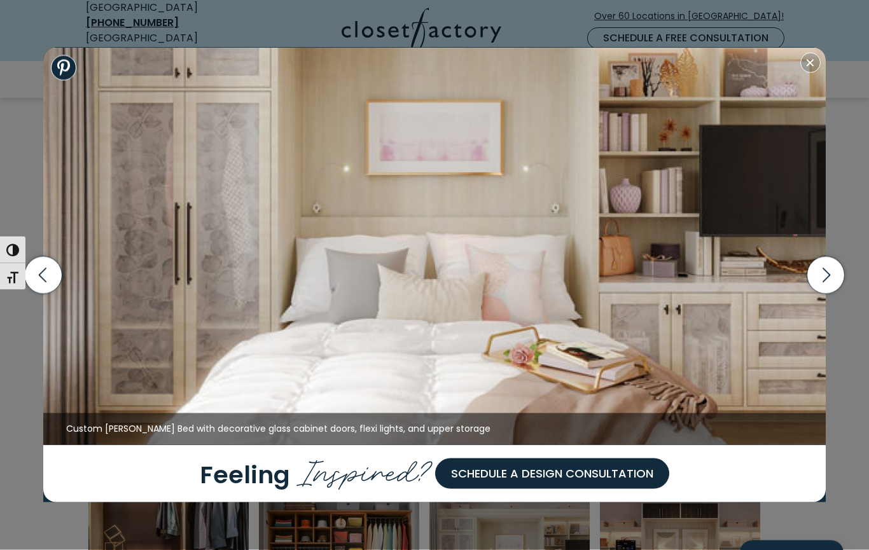
scroll to position [1782, 0]
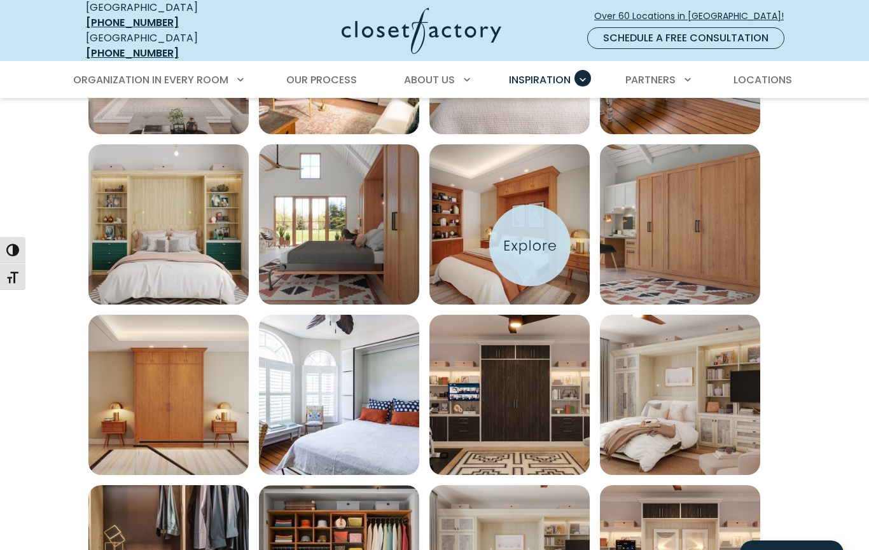
click at [689, 395] on img "Open inspiration gallery to preview enlarged image" at bounding box center [680, 395] width 160 height 160
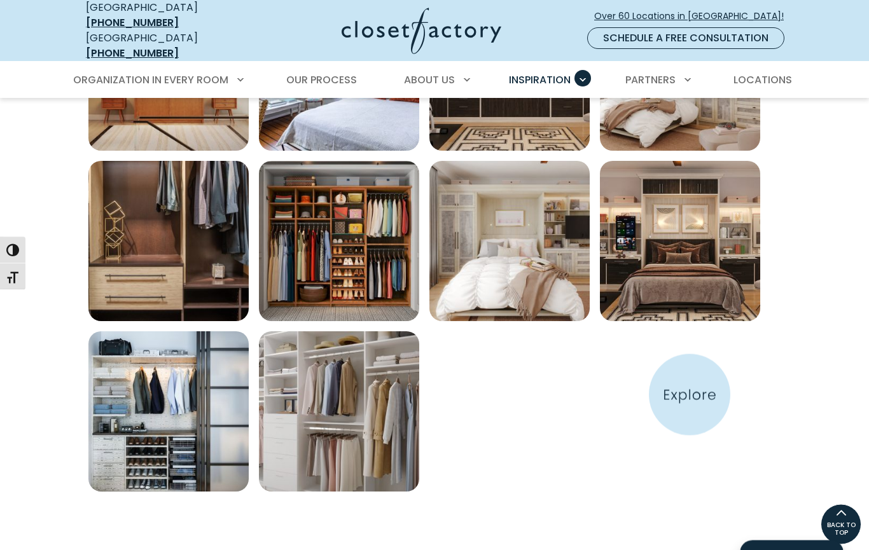
scroll to position [2084, 0]
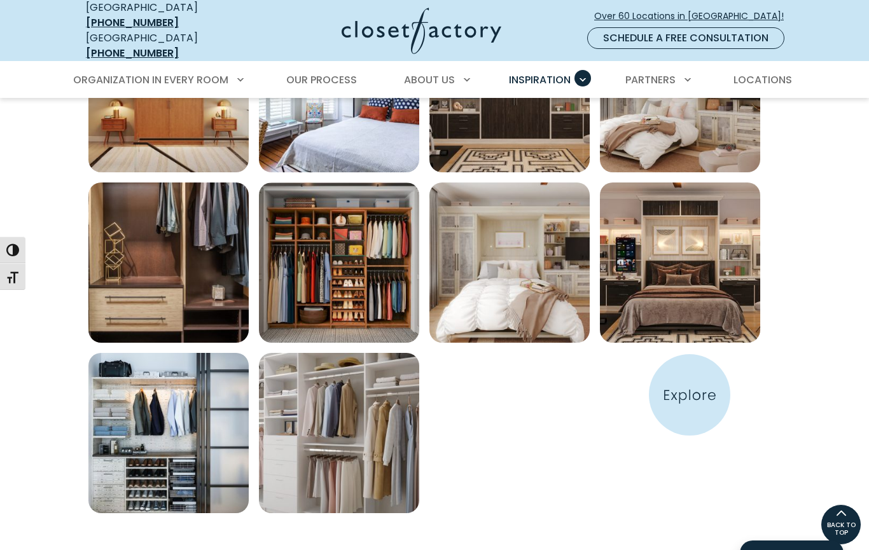
click at [697, 394] on div "Inspiration Gallery" at bounding box center [434, 178] width 702 height 682
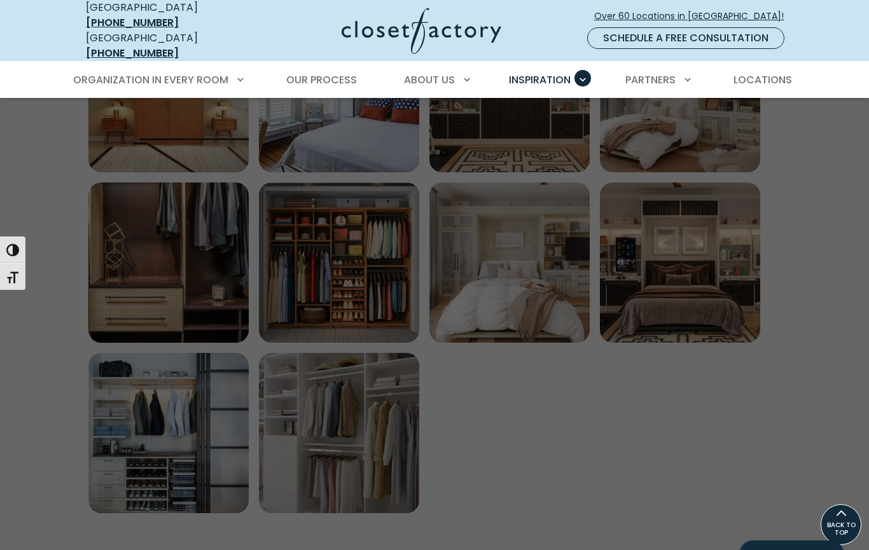
click at [126, 250] on span "Wall Beds" at bounding box center [121, 253] width 53 height 15
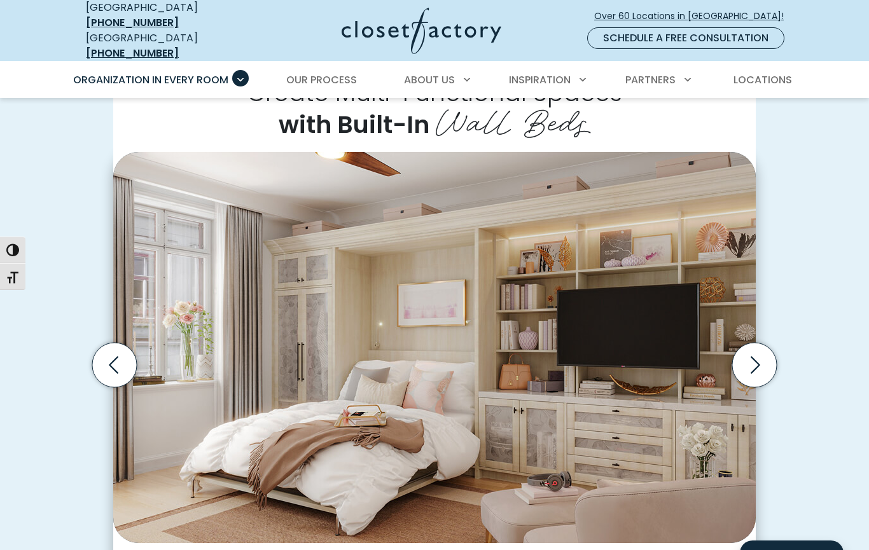
scroll to position [296, 0]
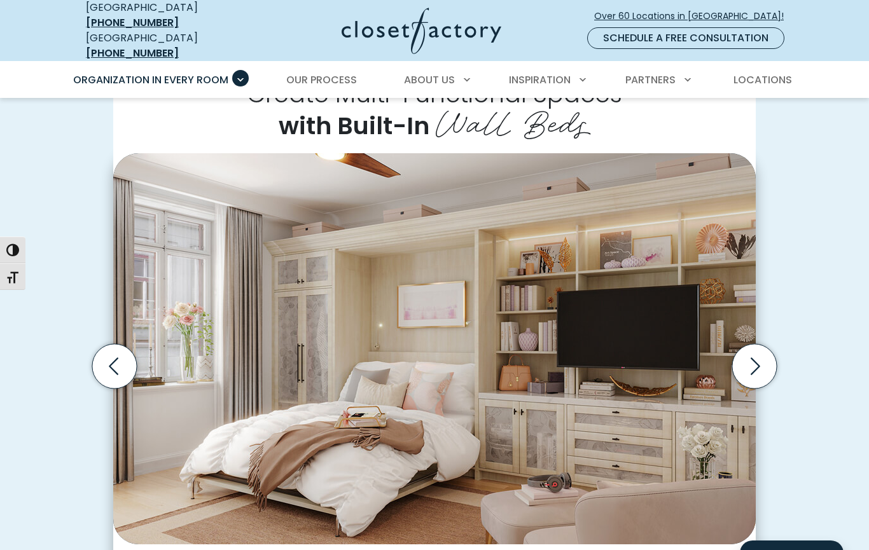
click at [756, 346] on icon "Next slide" at bounding box center [754, 366] width 45 height 45
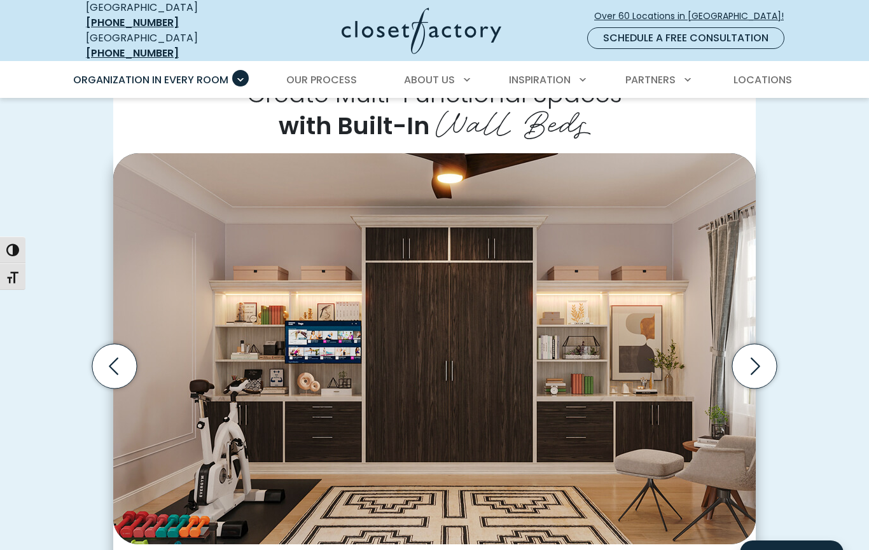
click at [746, 353] on icon "Next slide" at bounding box center [754, 366] width 45 height 45
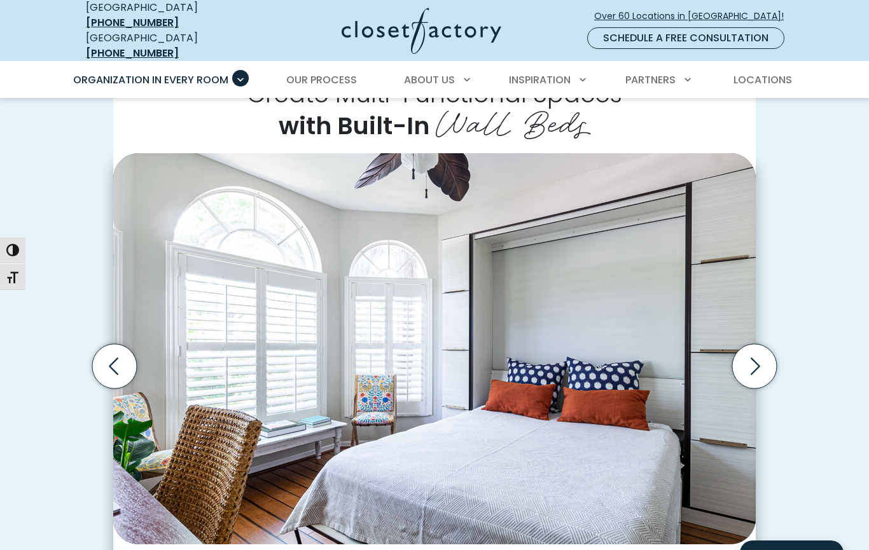
click at [748, 354] on icon "Next slide" at bounding box center [754, 366] width 45 height 45
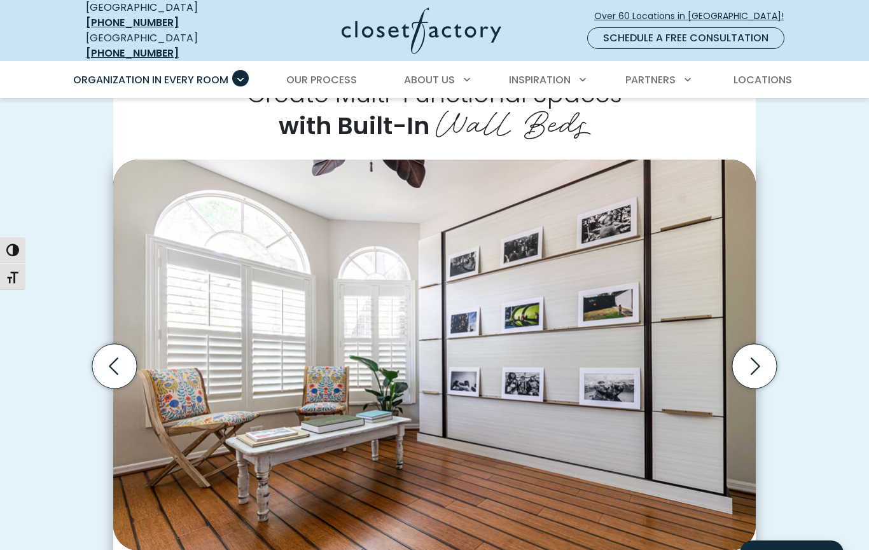
click at [752, 350] on icon "Next slide" at bounding box center [754, 366] width 45 height 45
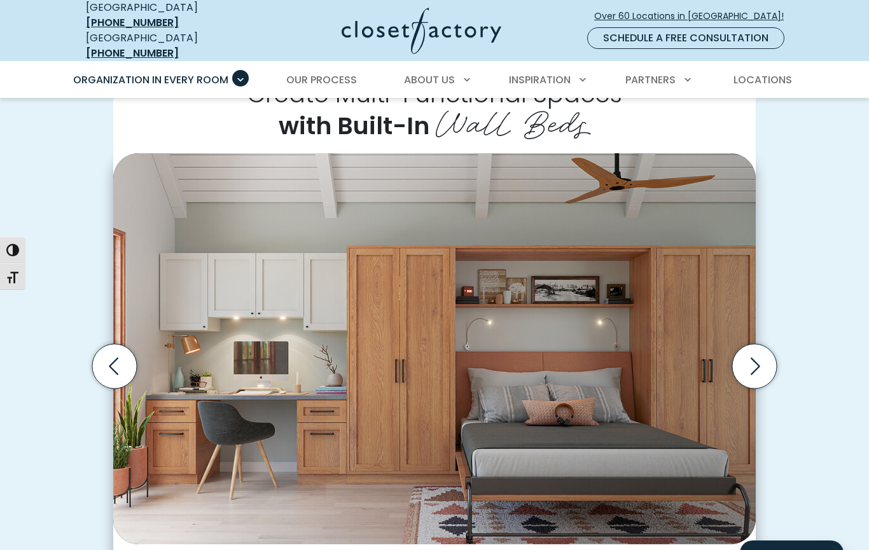
click at [762, 350] on icon "Next slide" at bounding box center [754, 366] width 45 height 45
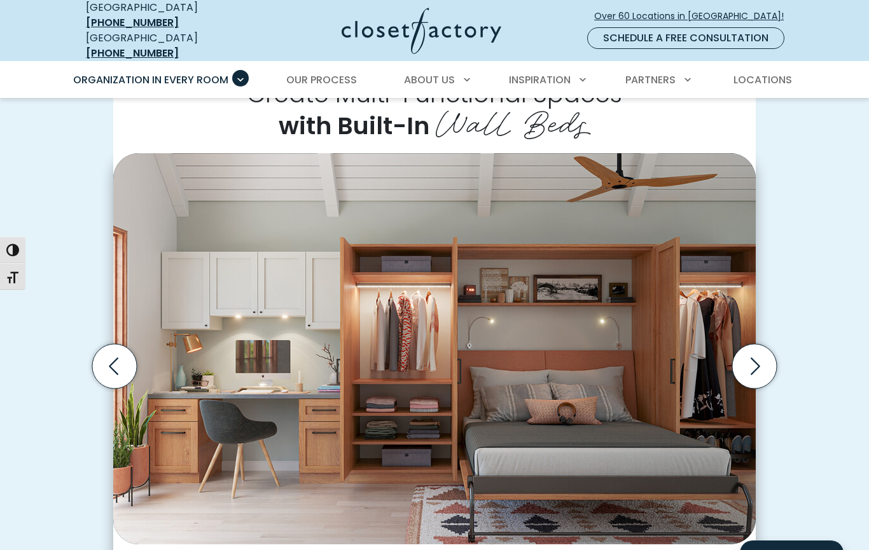
click at [760, 351] on icon "Next slide" at bounding box center [754, 366] width 45 height 45
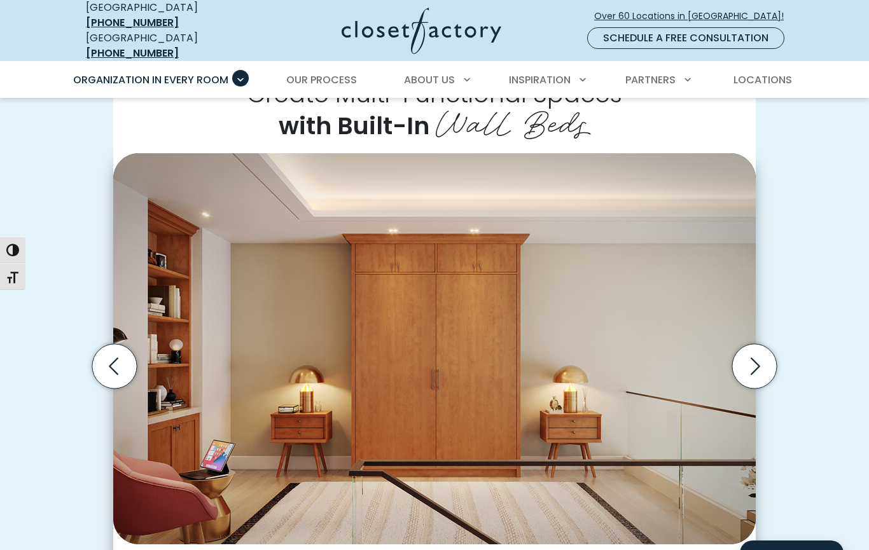
click at [752, 354] on icon "Next slide" at bounding box center [754, 366] width 45 height 45
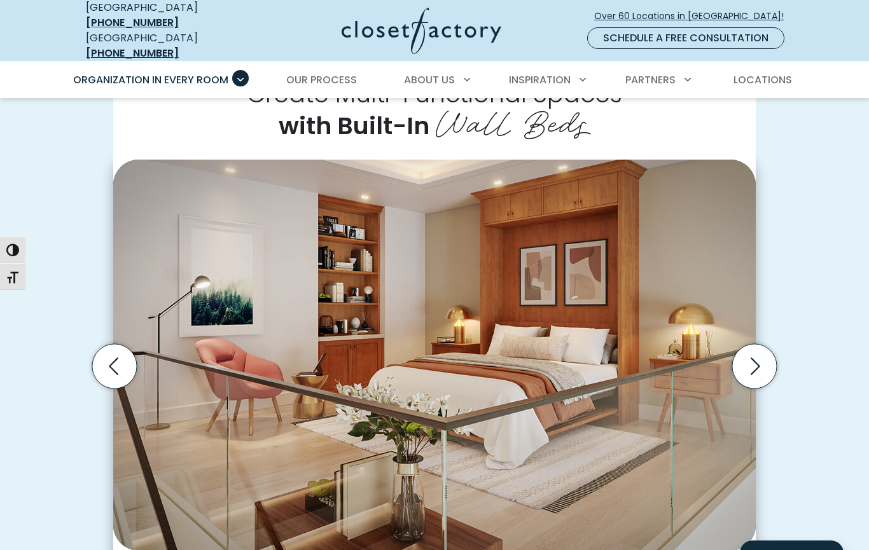
click at [768, 347] on icon "Next slide" at bounding box center [754, 366] width 45 height 45
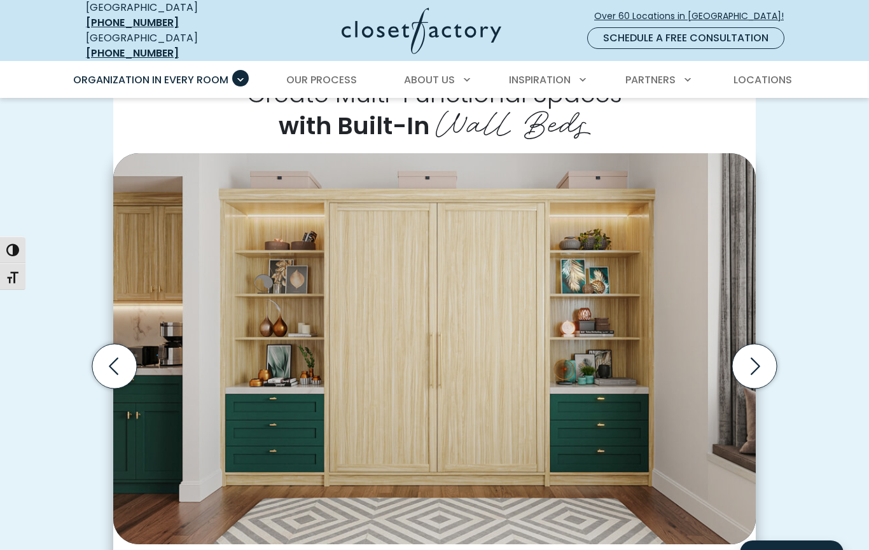
click at [776, 352] on icon "Next slide" at bounding box center [754, 366] width 45 height 45
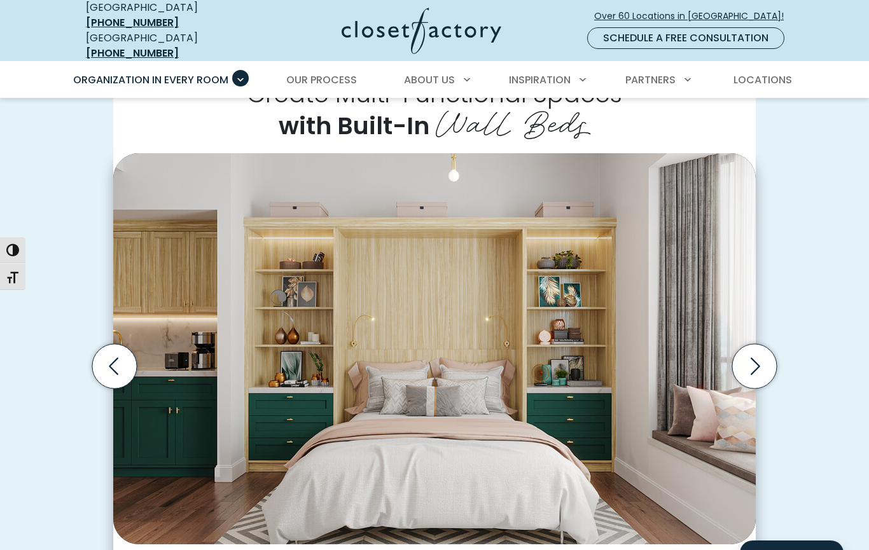
click at [766, 353] on icon "Next slide" at bounding box center [754, 366] width 45 height 45
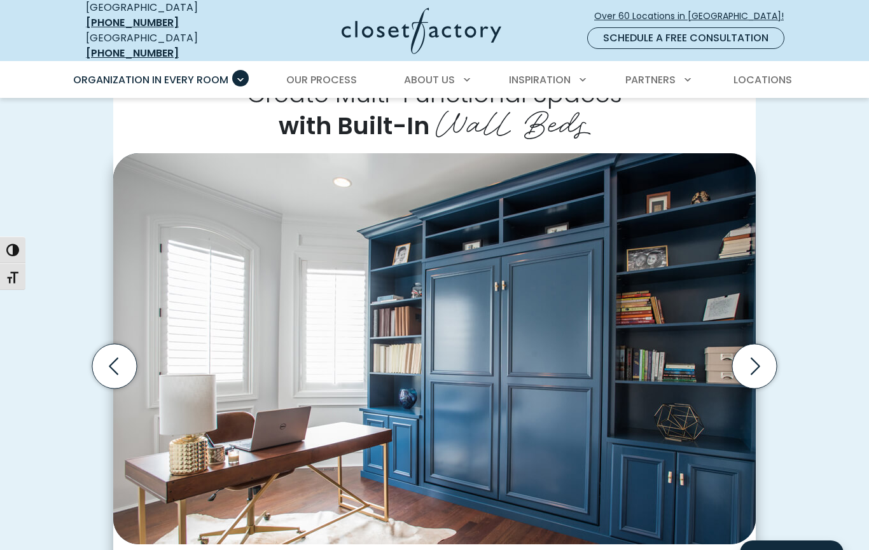
click at [754, 359] on icon "Next slide" at bounding box center [756, 366] width 10 height 17
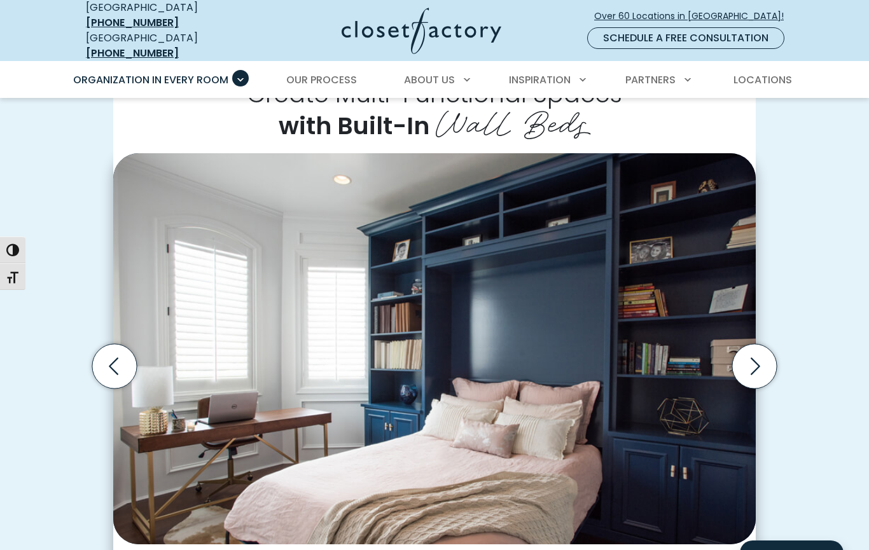
click at [756, 354] on icon "Next slide" at bounding box center [754, 366] width 45 height 45
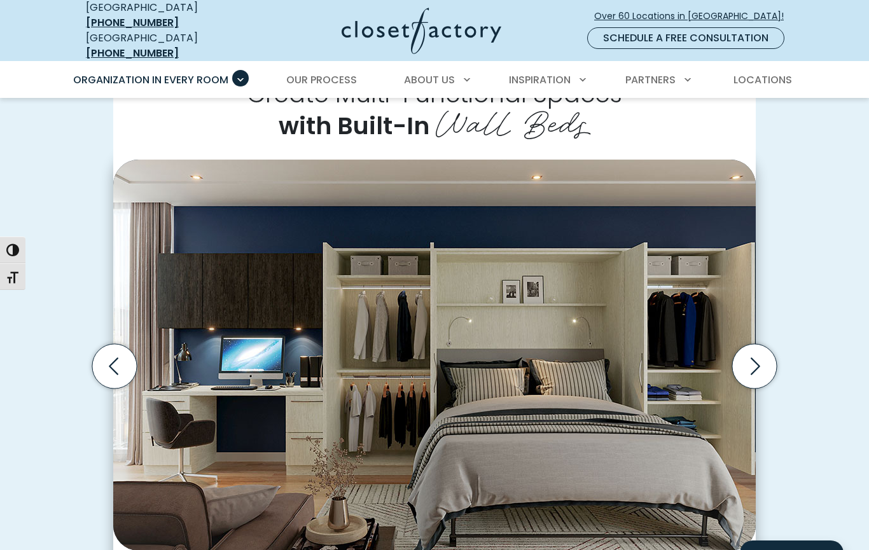
click at [766, 349] on icon "Next slide" at bounding box center [754, 366] width 45 height 45
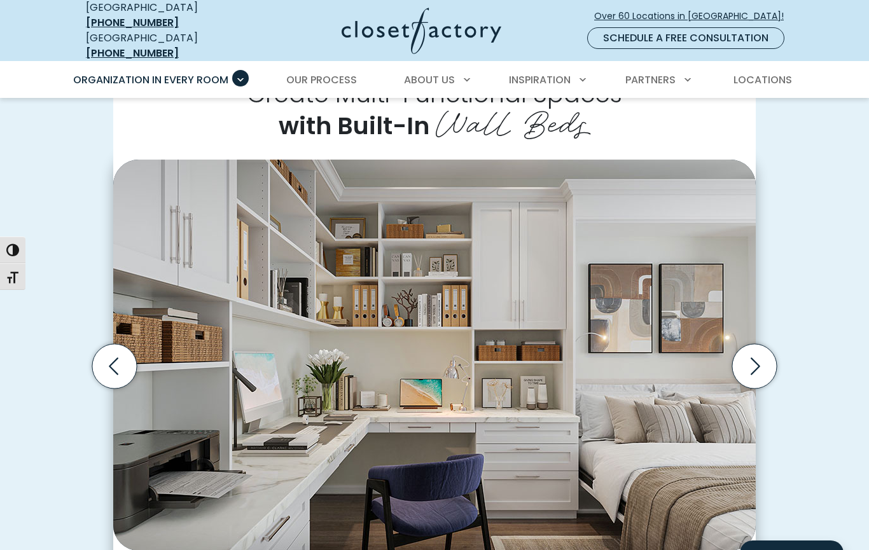
click at [757, 354] on icon "Next slide" at bounding box center [754, 366] width 45 height 45
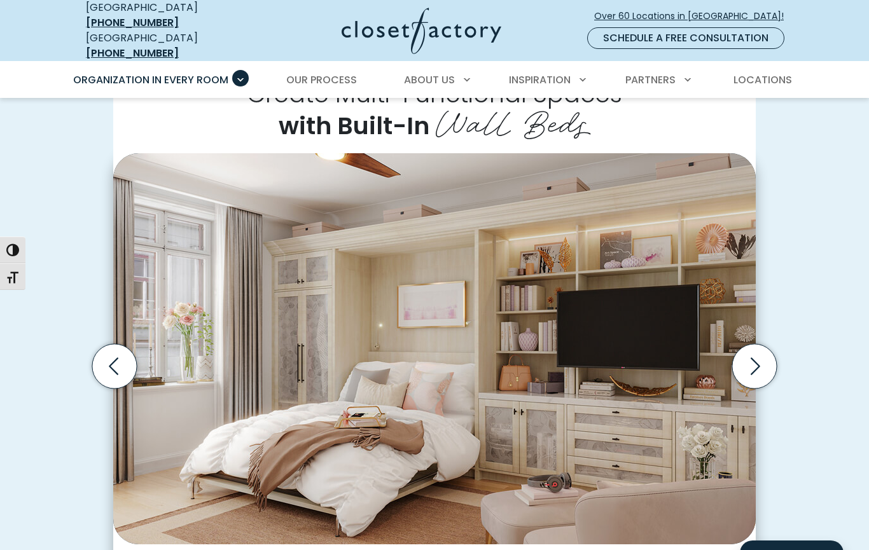
click at [755, 356] on icon "Next slide" at bounding box center [754, 366] width 45 height 45
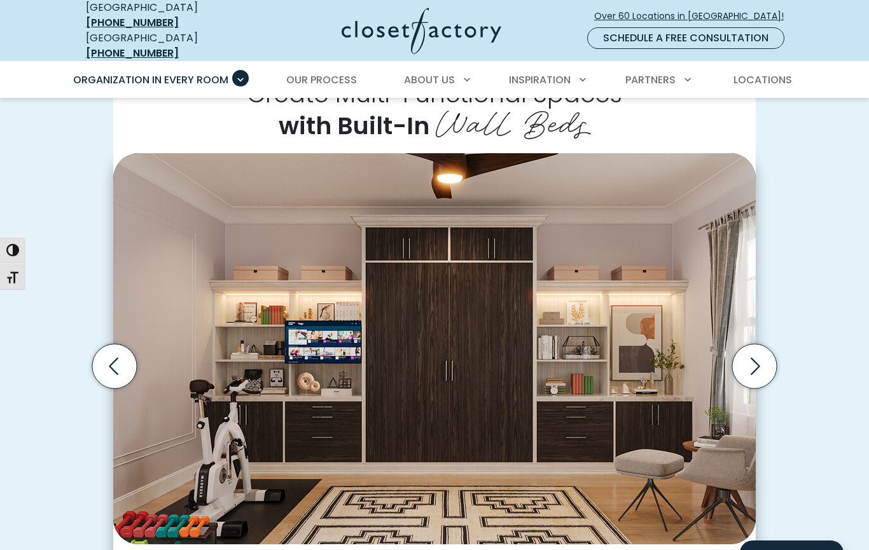
click at [758, 354] on icon "Next slide" at bounding box center [754, 366] width 45 height 45
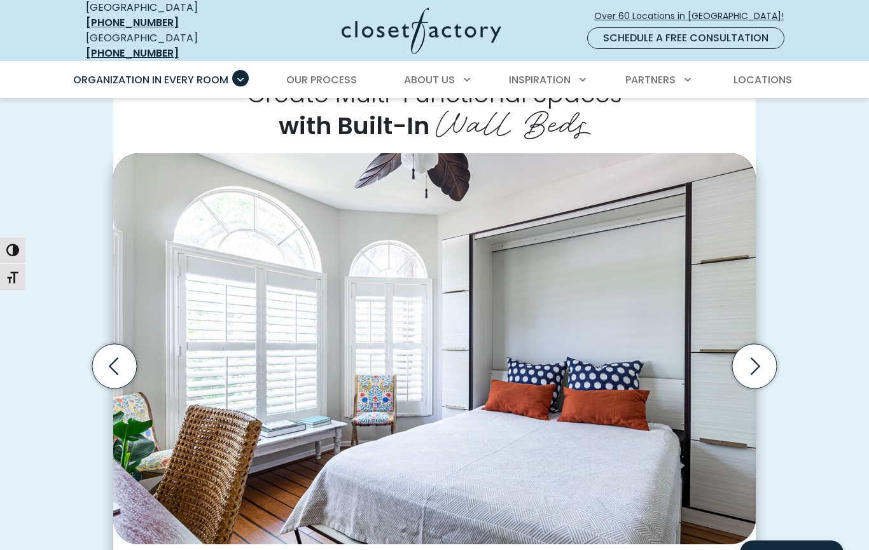
click at [756, 358] on icon "Next slide" at bounding box center [756, 366] width 10 height 17
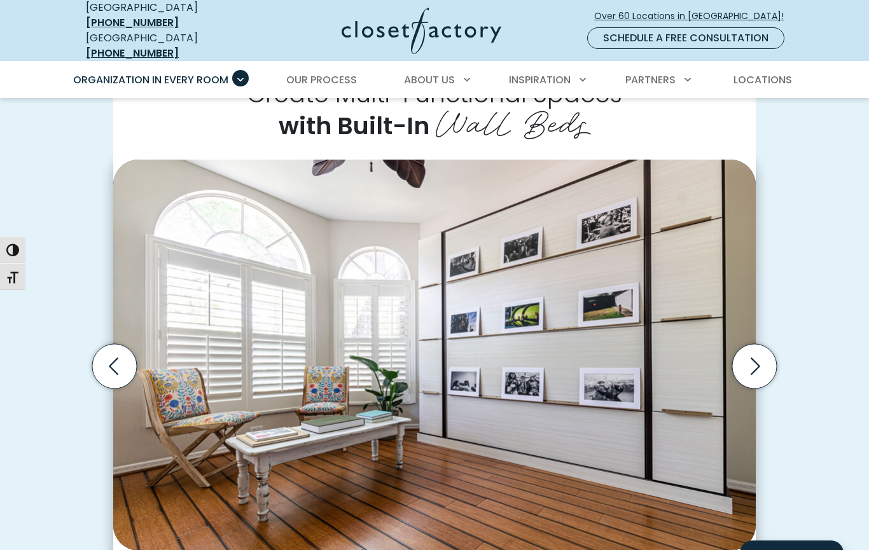
click at [762, 357] on icon "Next slide" at bounding box center [754, 366] width 45 height 45
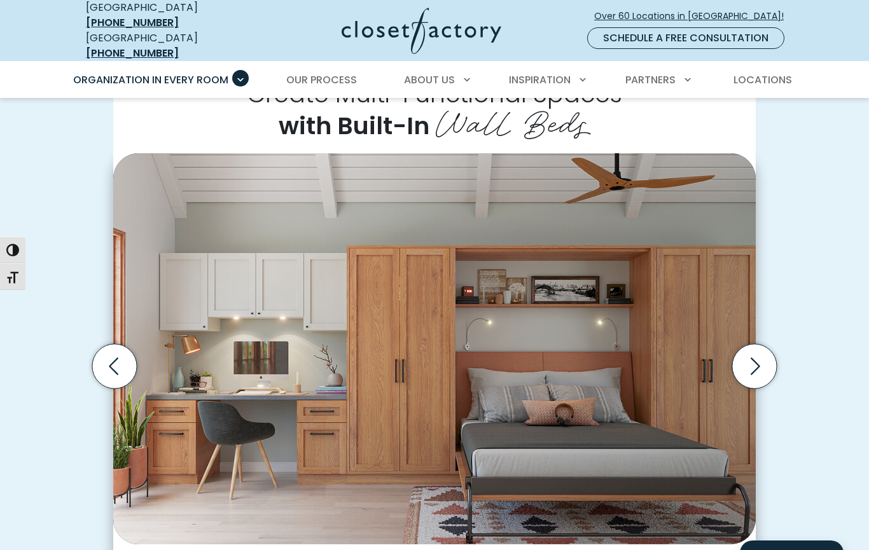
click at [765, 356] on icon "Next slide" at bounding box center [754, 366] width 45 height 45
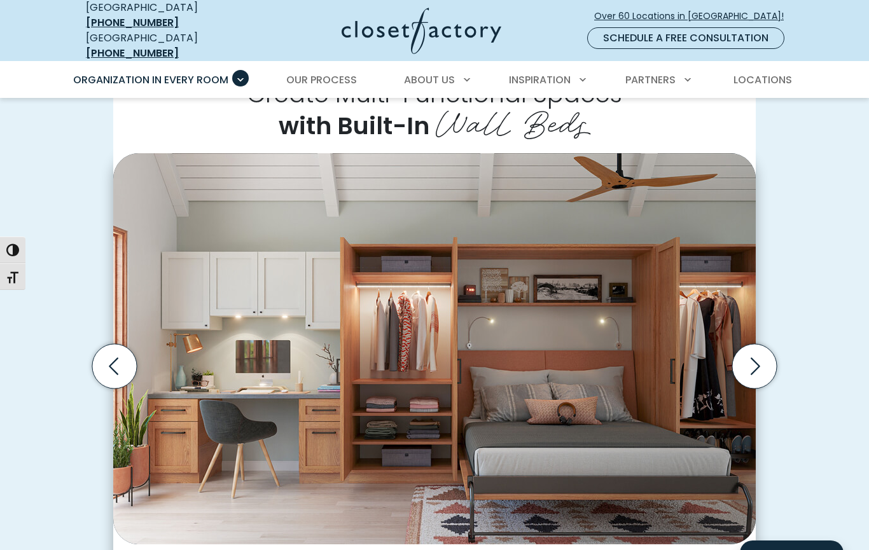
click at [763, 356] on icon "Next slide" at bounding box center [754, 366] width 45 height 45
click at [762, 357] on icon "Next slide" at bounding box center [754, 366] width 45 height 45
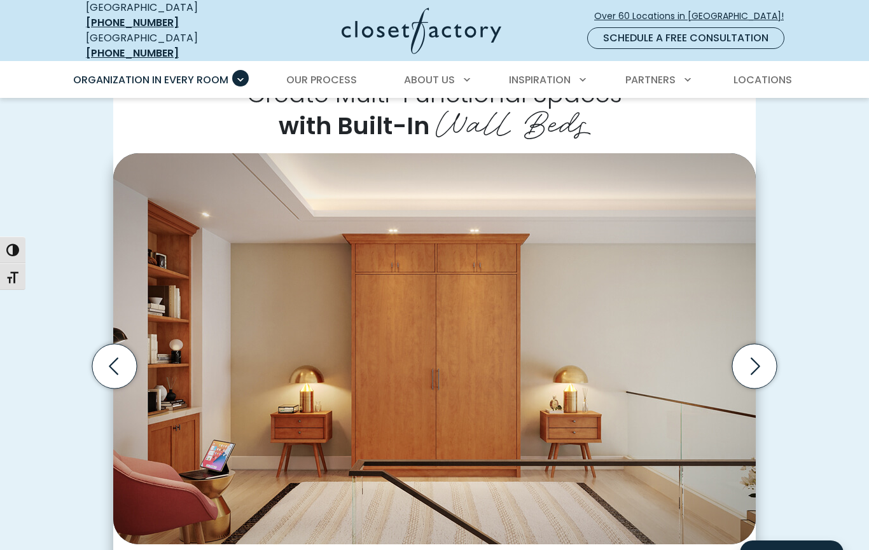
click at [755, 361] on icon "Next slide" at bounding box center [754, 366] width 45 height 45
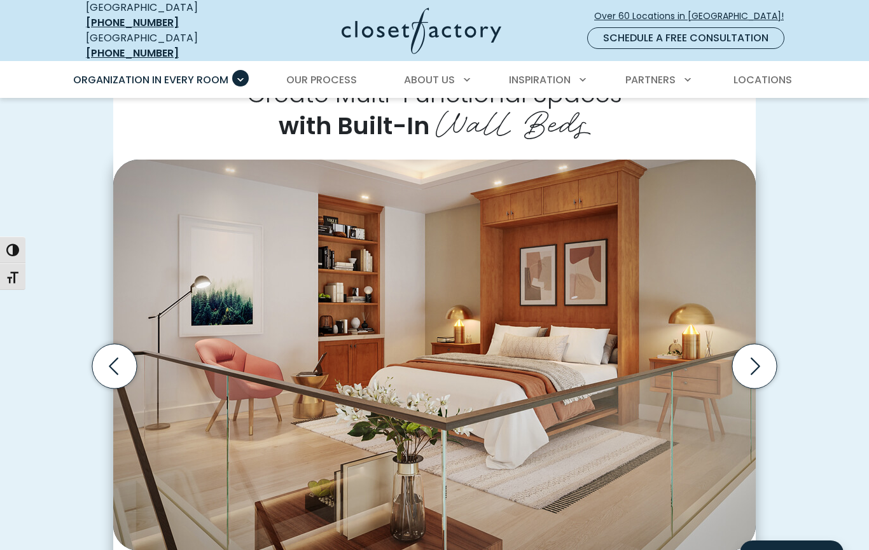
click at [760, 357] on icon "Next slide" at bounding box center [754, 366] width 45 height 45
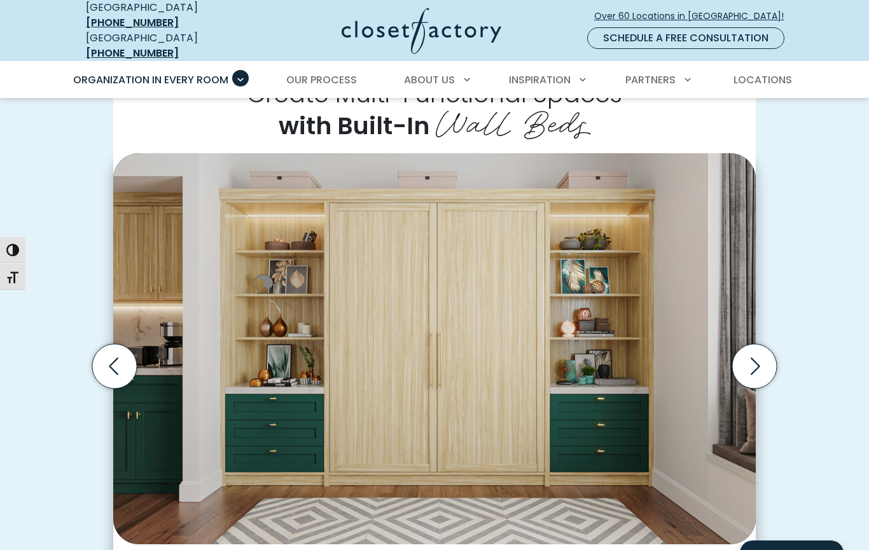
click at [766, 354] on icon "Next slide" at bounding box center [754, 366] width 45 height 45
click at [765, 352] on icon "Next slide" at bounding box center [754, 366] width 45 height 45
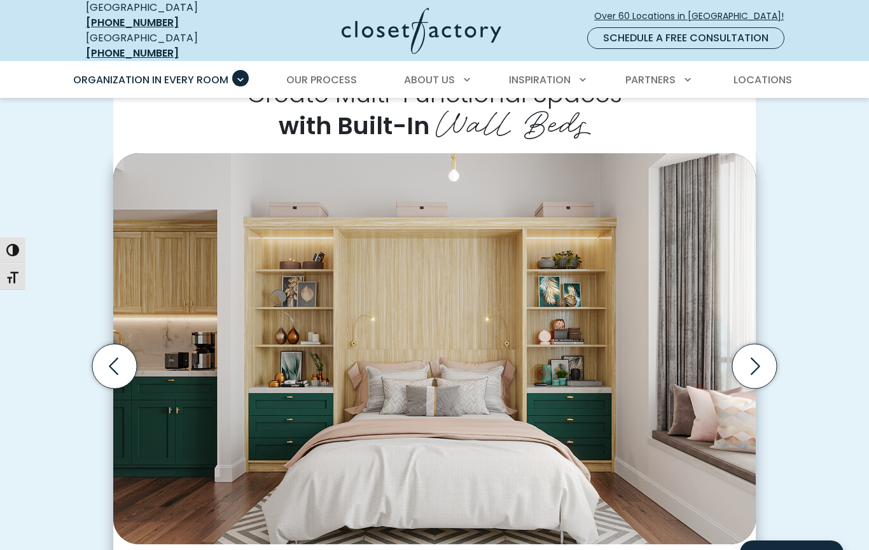
click at [760, 353] on icon "Next slide" at bounding box center [754, 366] width 45 height 45
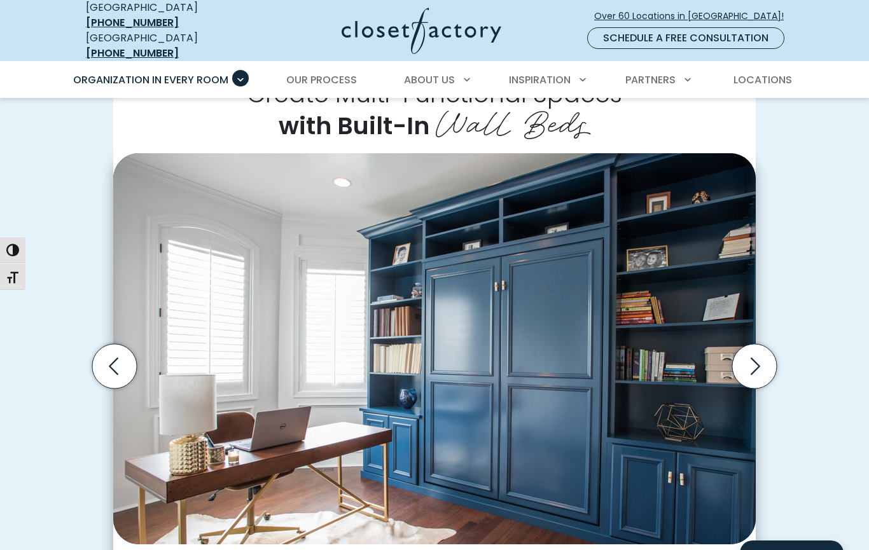
click at [755, 352] on icon "Next slide" at bounding box center [754, 366] width 45 height 45
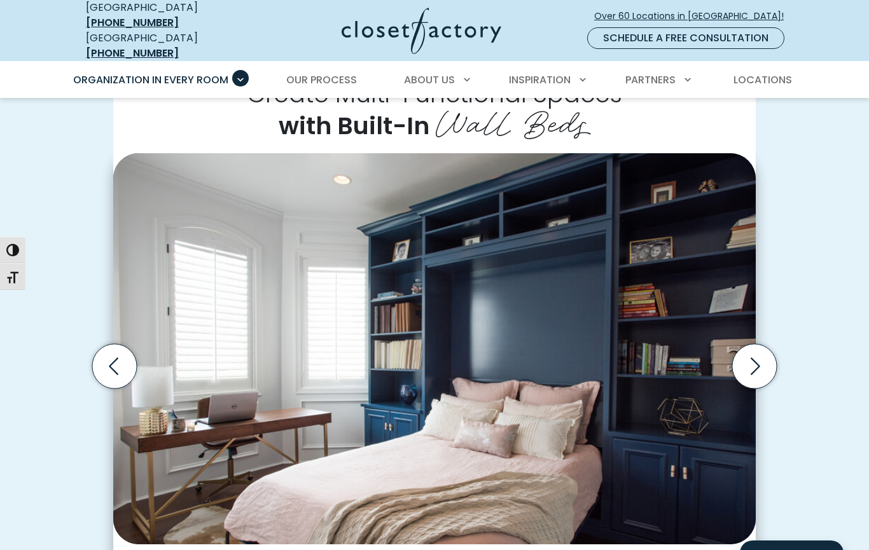
click at [749, 359] on icon "Next slide" at bounding box center [754, 366] width 45 height 45
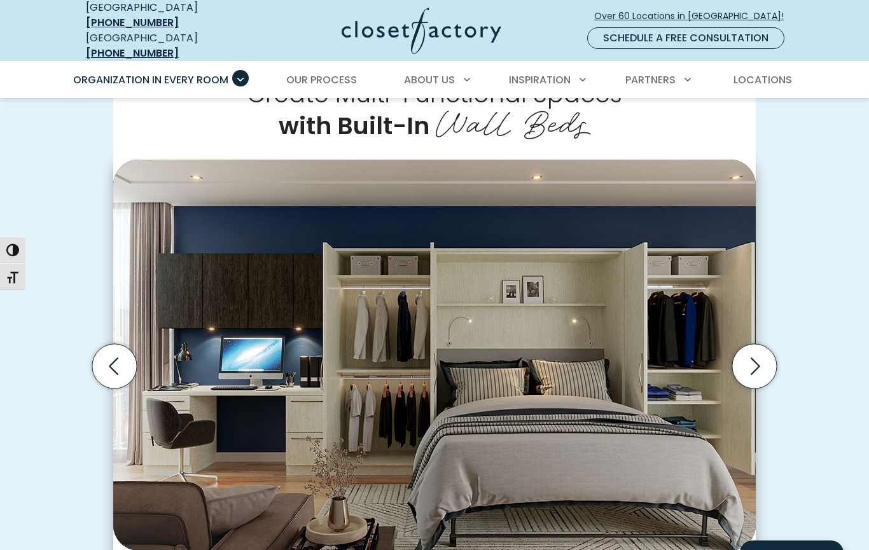
click at [751, 356] on icon "Next slide" at bounding box center [754, 366] width 45 height 45
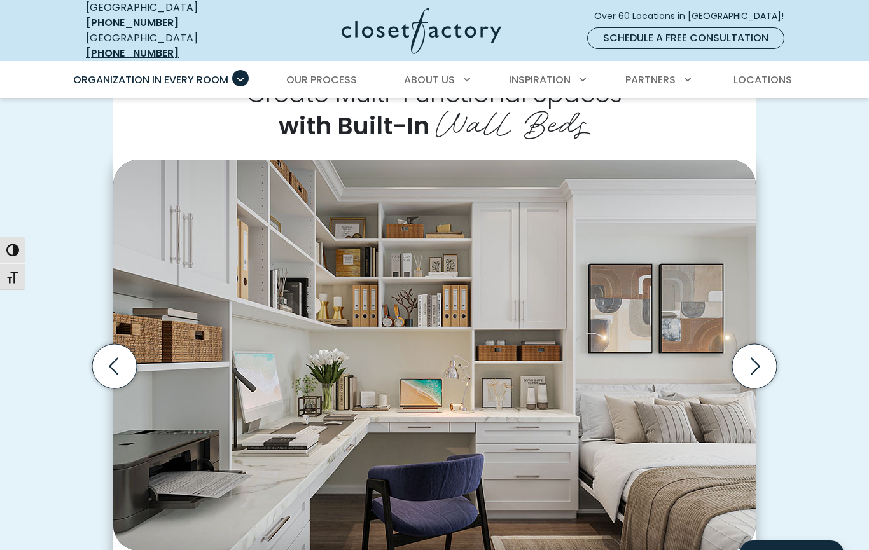
click at [749, 359] on icon "Next slide" at bounding box center [754, 366] width 45 height 45
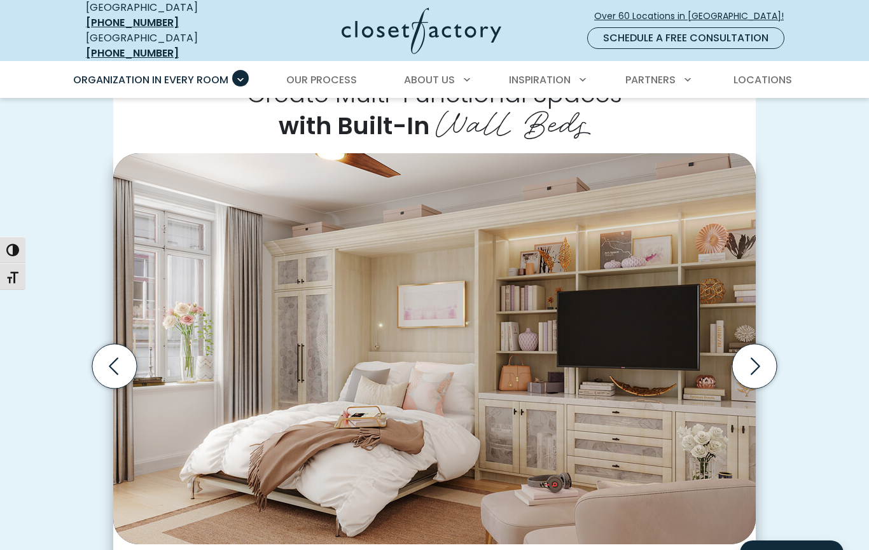
click at [751, 354] on icon "Next slide" at bounding box center [754, 366] width 45 height 45
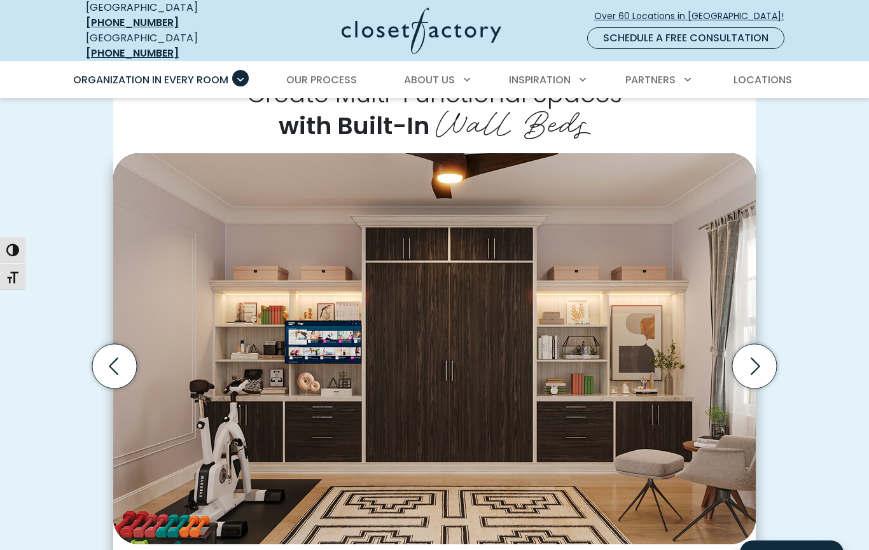
click at [113, 349] on icon "Previous slide" at bounding box center [114, 366] width 45 height 45
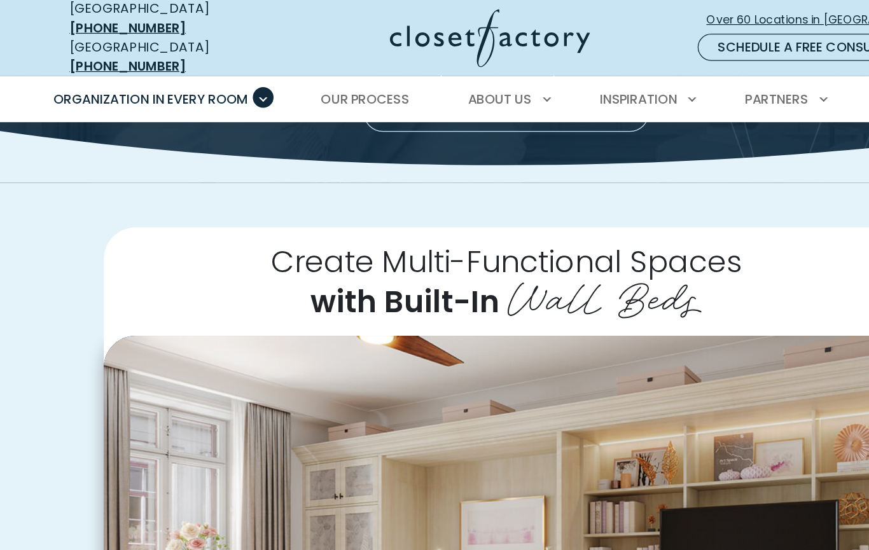
scroll to position [0, 0]
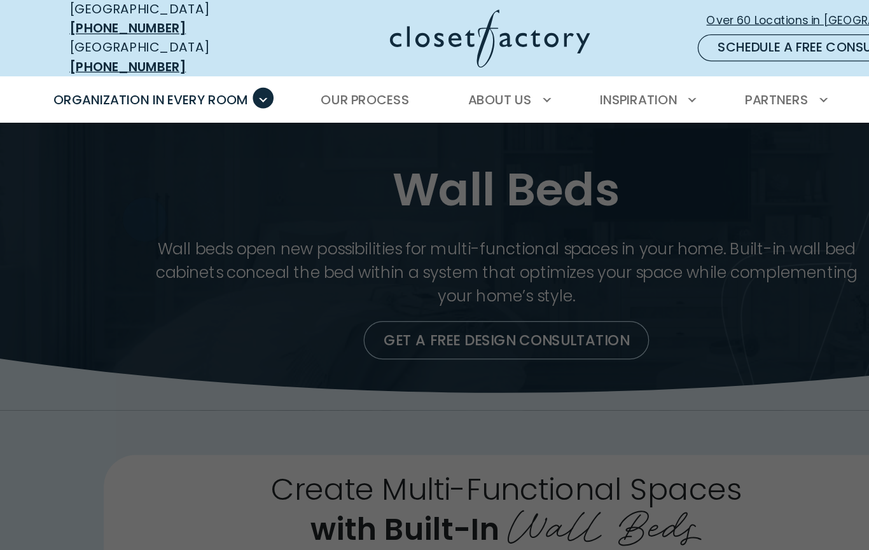
click at [145, 170] on span "Reach-In Closets" at bounding box center [143, 176] width 97 height 15
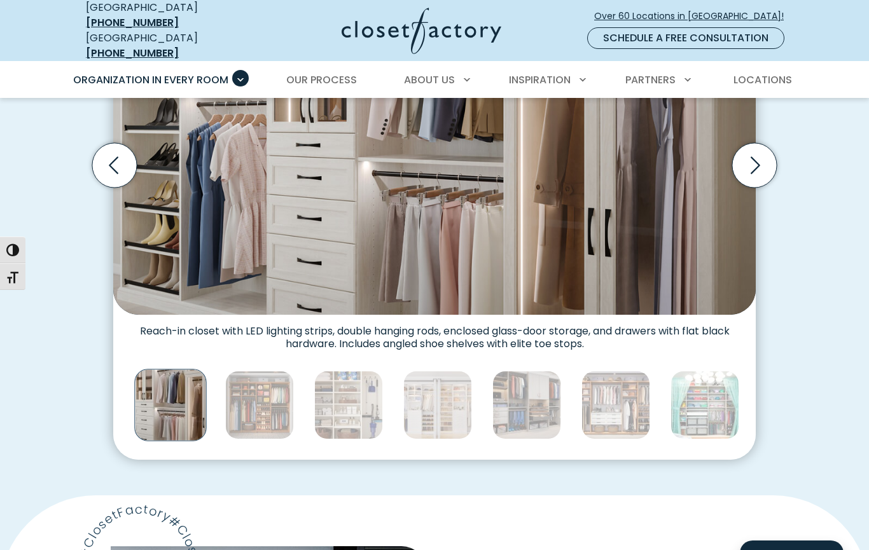
scroll to position [470, 0]
